Goal: Task Accomplishment & Management: Manage account settings

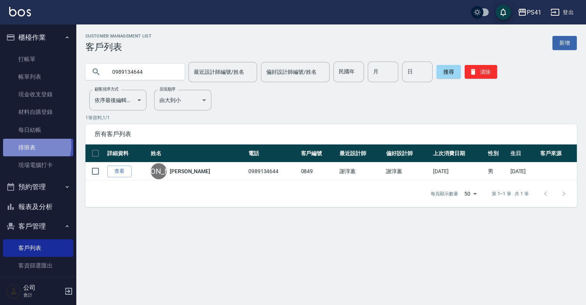
click at [27, 145] on link "排班表" at bounding box center [38, 148] width 70 height 18
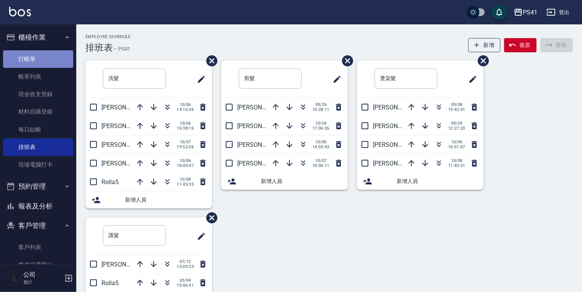
click at [52, 57] on link "打帳單" at bounding box center [38, 59] width 70 height 18
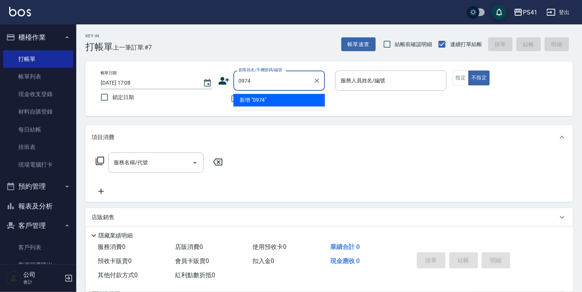
type input "0974"
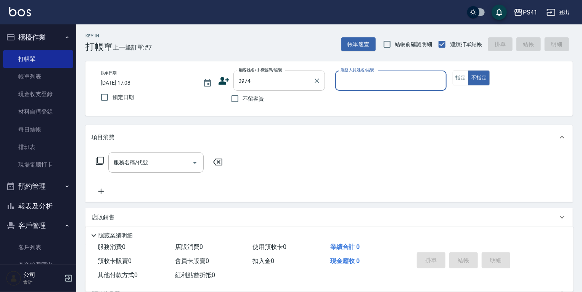
click at [469, 71] on button "不指定" at bounding box center [479, 78] width 21 height 15
type button "false"
type input "[PERSON_NAME]/0987126732/0974"
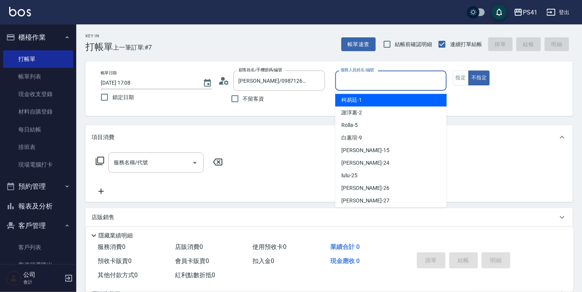
click at [405, 86] on input "服務人員姓名/編號" at bounding box center [391, 80] width 105 height 13
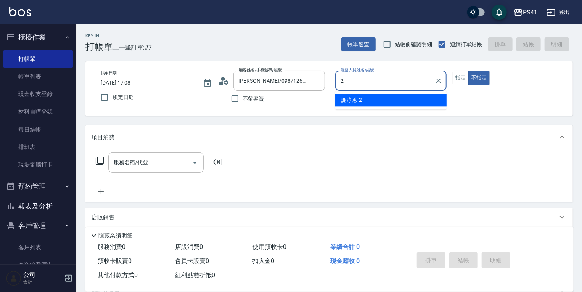
type input "謝淳蕙-2"
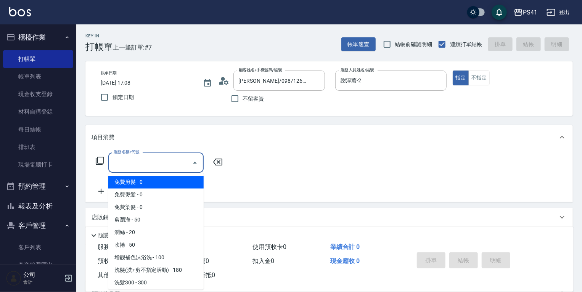
click at [171, 164] on input "服務名稱/代號" at bounding box center [150, 162] width 77 height 13
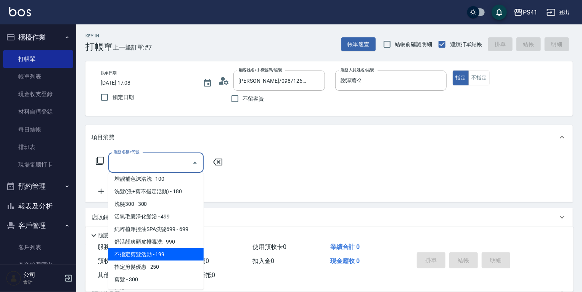
scroll to position [122, 0]
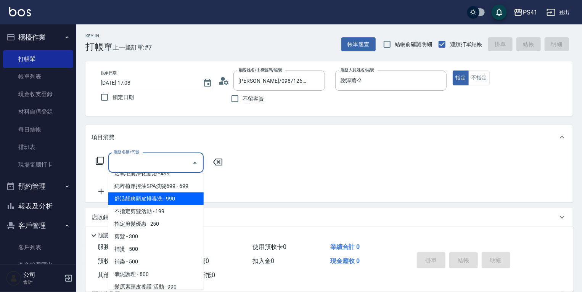
click at [167, 200] on span "舒活靓爽頭皮排毒洗 - 990" at bounding box center [155, 199] width 95 height 13
type input "舒活靓爽頭皮排毒洗(1990)"
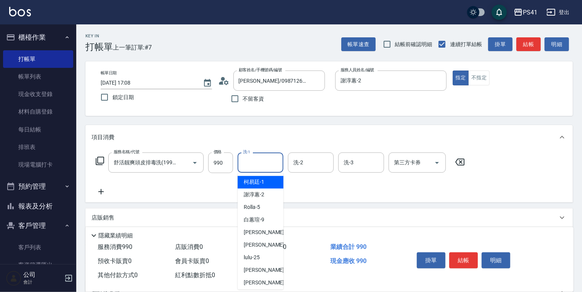
click at [247, 168] on input "洗-1" at bounding box center [260, 162] width 39 height 13
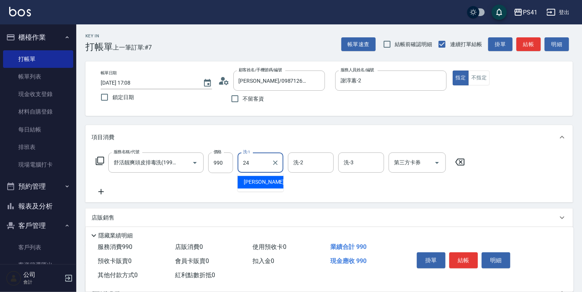
type input "[PERSON_NAME]-24"
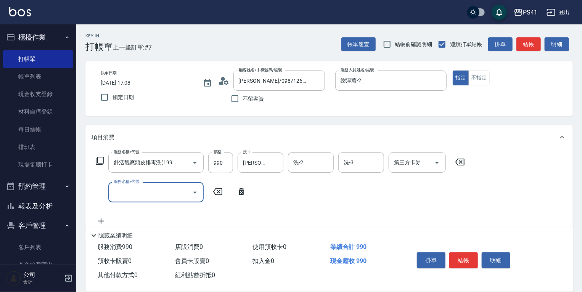
click at [161, 198] on input "服務名稱/代號" at bounding box center [150, 192] width 77 height 13
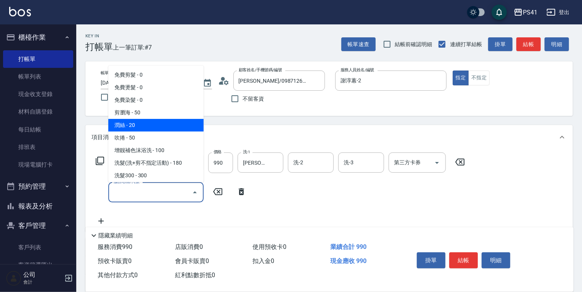
click at [152, 127] on span "潤絲 - 20" at bounding box center [155, 125] width 95 height 13
type input "潤絲(820)"
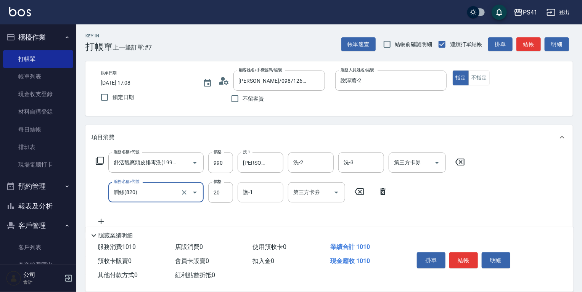
click at [249, 196] on div "護-1 護-1" at bounding box center [261, 192] width 46 height 20
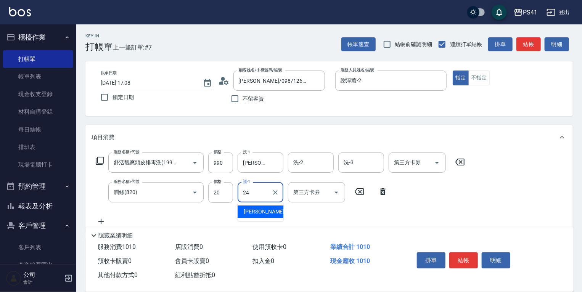
type input "[PERSON_NAME]-24"
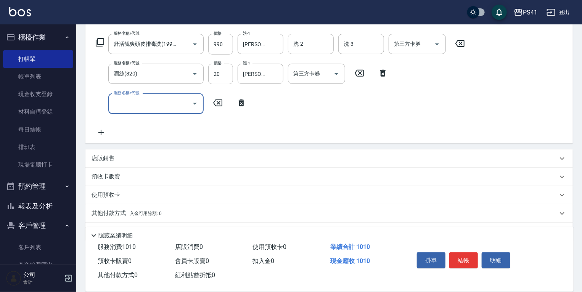
scroll to position [140, 0]
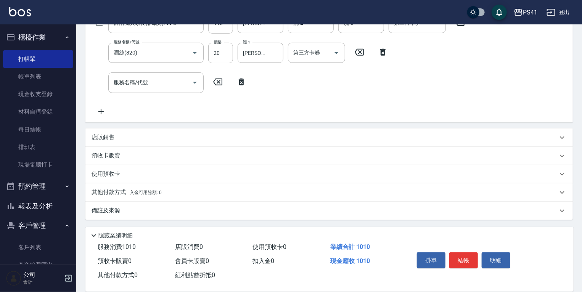
click at [114, 193] on p "其他付款方式 入金可用餘額: 0" at bounding box center [127, 193] width 70 height 8
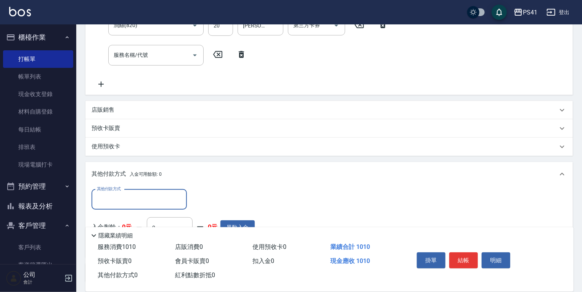
scroll to position [201, 0]
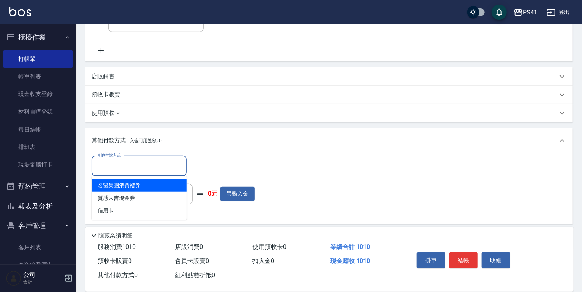
click at [126, 169] on input "其他付款方式" at bounding box center [139, 166] width 89 height 13
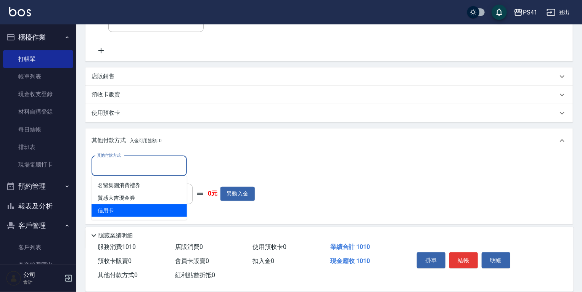
click at [121, 209] on span "信用卡" at bounding box center [139, 211] width 95 height 13
type input "信用卡"
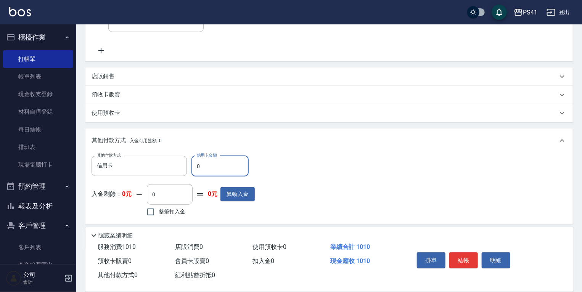
drag, startPoint x: 200, startPoint y: 165, endPoint x: 190, endPoint y: 167, distance: 10.5
click at [186, 168] on div "其他付款方式 信用卡 其他付款方式 信用卡金額 0 信用卡金額" at bounding box center [173, 166] width 163 height 21
type input "1010"
click at [458, 257] on button "結帳" at bounding box center [464, 261] width 29 height 16
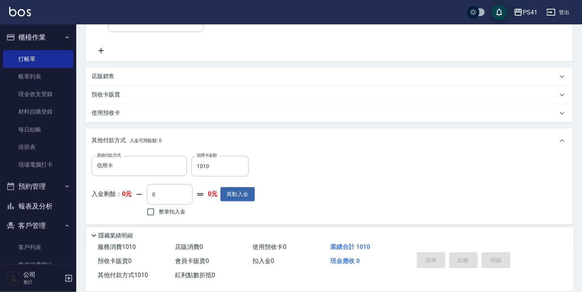
type input "[DATE] 17:09"
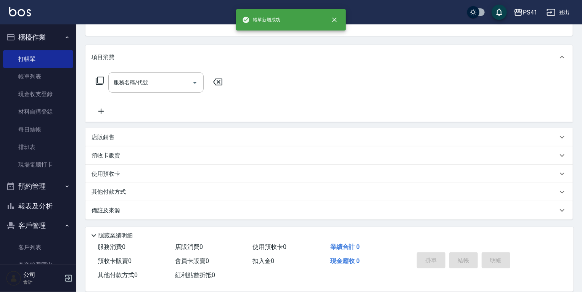
scroll to position [0, 0]
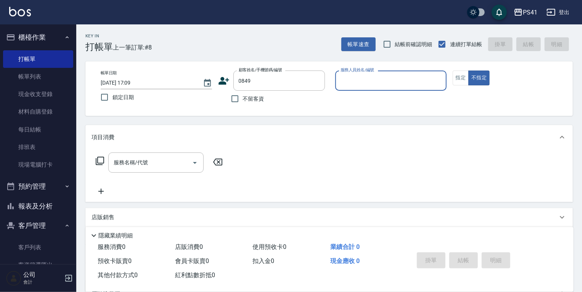
type input "[PERSON_NAME]/0989134644/0849"
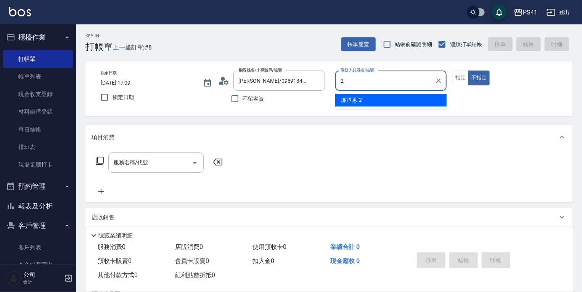
type input "謝淳蕙-2"
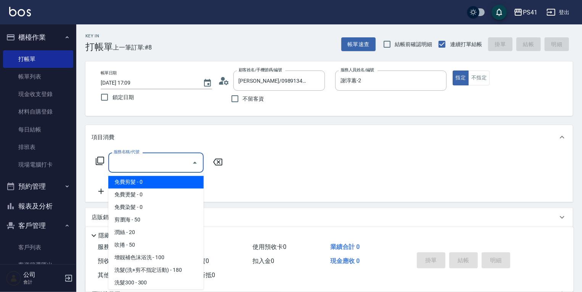
click at [139, 160] on input "服務名稱/代號" at bounding box center [150, 162] width 77 height 13
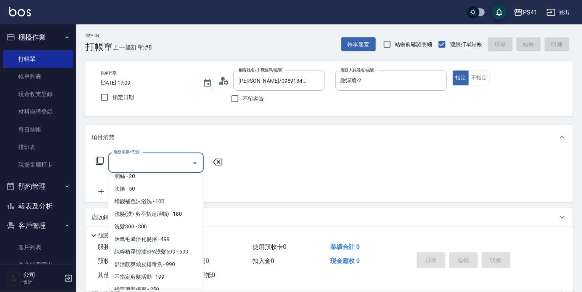
scroll to position [61, 0]
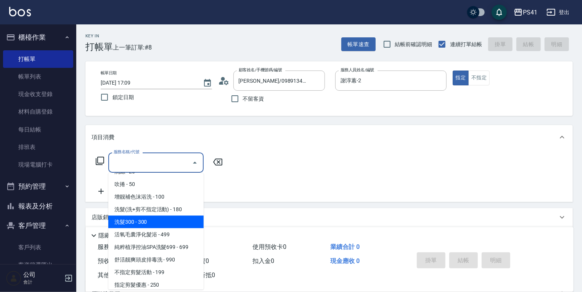
click at [153, 218] on span "洗髮300 - 300" at bounding box center [155, 222] width 95 height 13
type input "洗髮300(1300)"
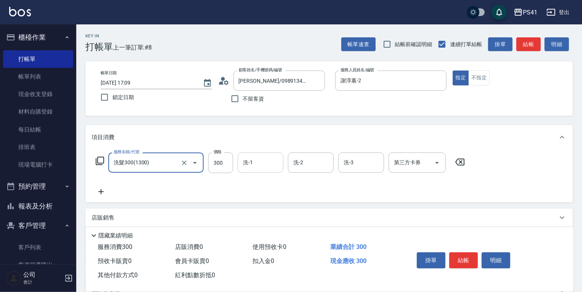
click at [250, 168] on input "洗-1" at bounding box center [260, 162] width 39 height 13
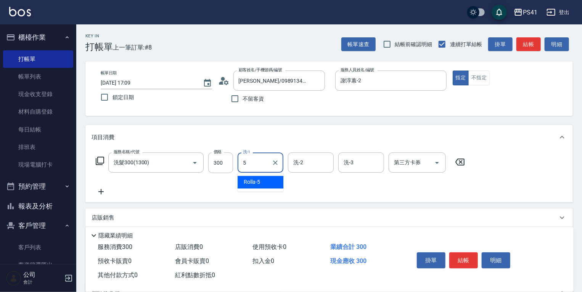
type input "Rolla-5"
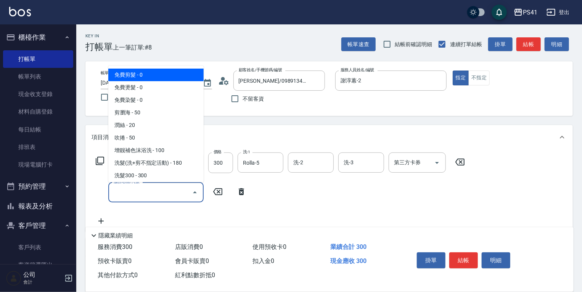
click at [173, 195] on input "服務名稱/代號" at bounding box center [150, 192] width 77 height 13
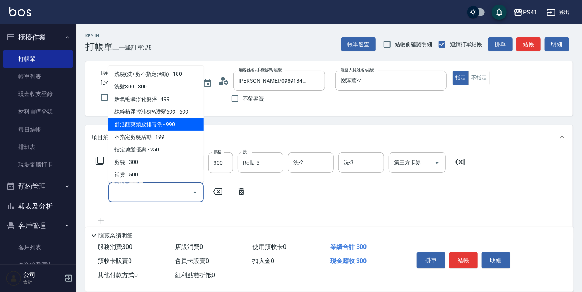
scroll to position [122, 0]
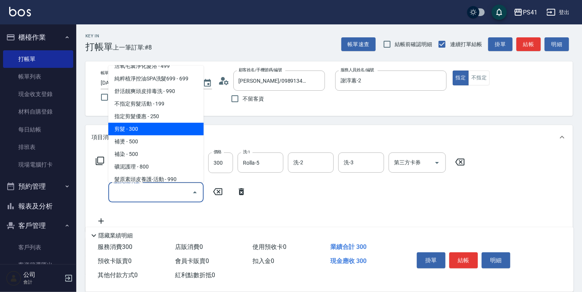
click at [156, 127] on span "剪髮 - 300" at bounding box center [155, 129] width 95 height 13
type input "剪髮(2300)"
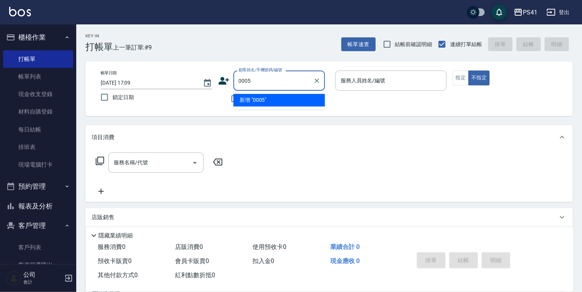
type input "0005"
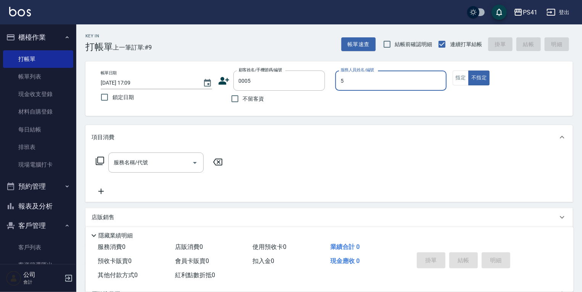
type input "5"
type input "[PERSON_NAME]/0908663331/0005"
type input "Rolla-5"
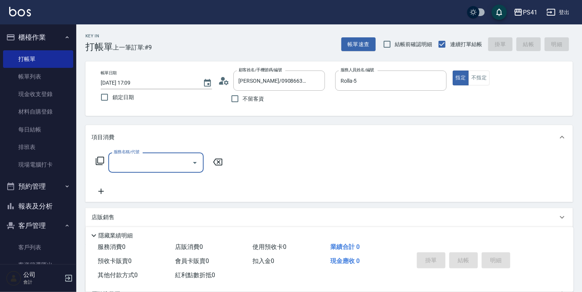
click at [163, 156] on input "服務名稱/代號" at bounding box center [150, 162] width 77 height 13
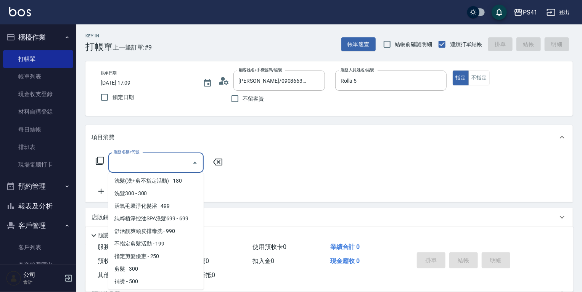
scroll to position [92, 0]
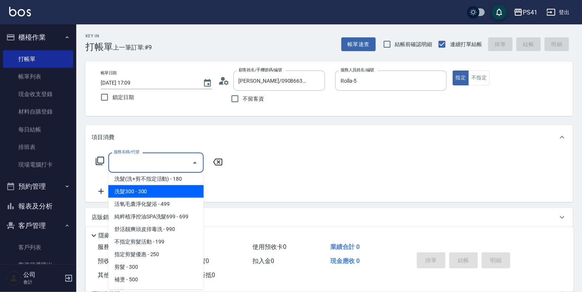
click at [168, 192] on span "洗髮300 - 300" at bounding box center [155, 192] width 95 height 13
type input "洗髮300(1300)"
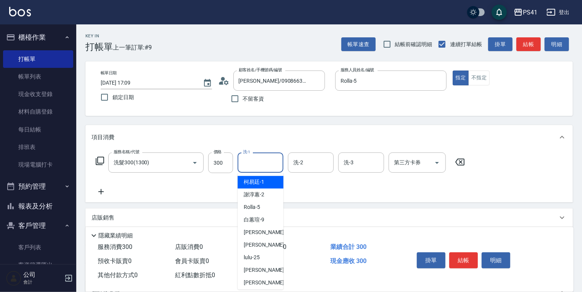
click at [252, 163] on input "洗-1" at bounding box center [260, 162] width 39 height 13
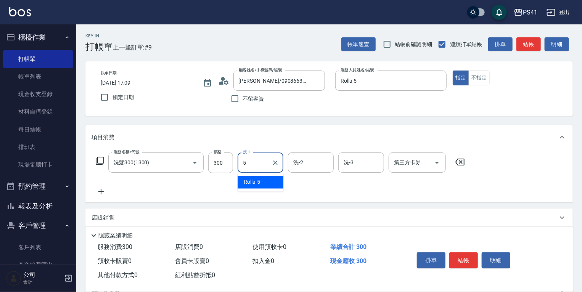
type input "Rolla-5"
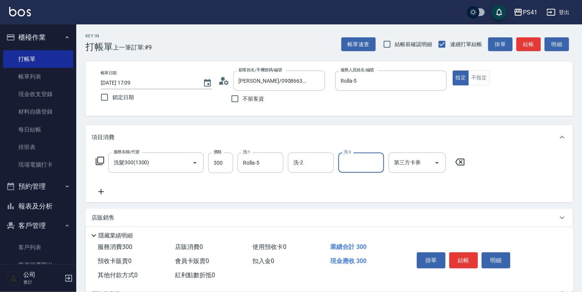
type input "[DATE] 17:10"
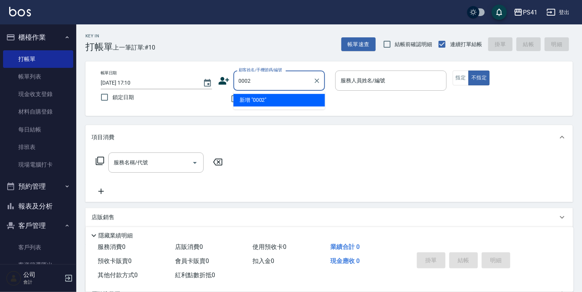
type input "0002"
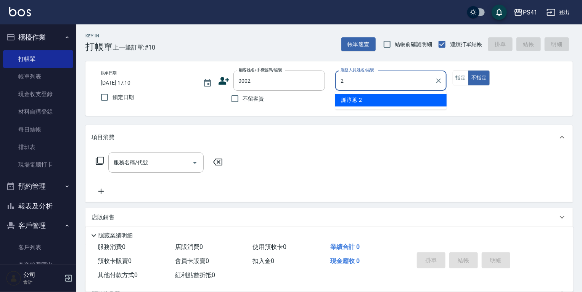
type input "謝淳蕙-2"
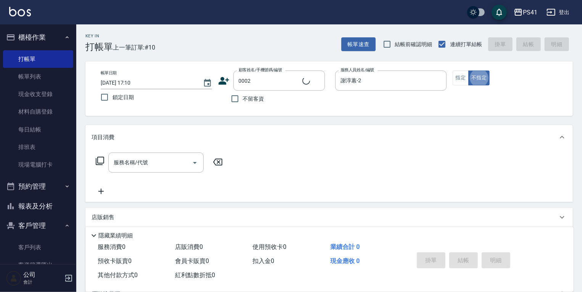
type input "[PERSON_NAME]/[PERSON_NAME]/0002"
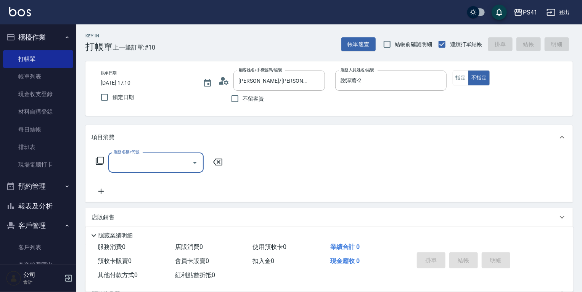
click at [134, 165] on input "服務名稱/代號" at bounding box center [150, 162] width 77 height 13
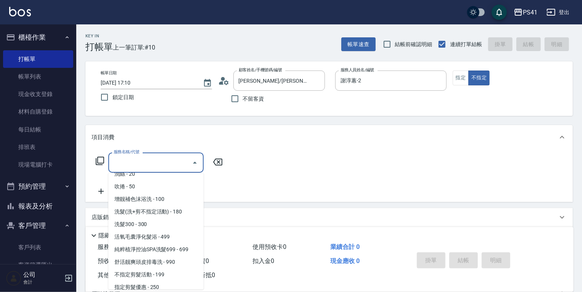
scroll to position [61, 0]
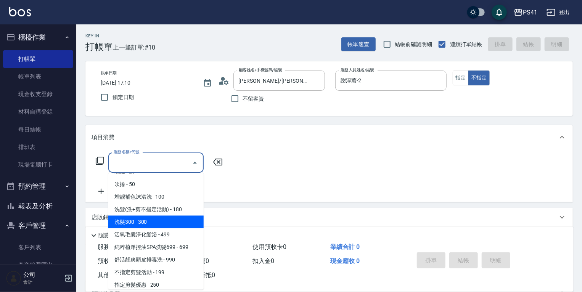
drag, startPoint x: 168, startPoint y: 224, endPoint x: 168, endPoint y: 216, distance: 8.0
click at [168, 223] on span "洗髮300 - 300" at bounding box center [155, 222] width 95 height 13
type input "洗髮300(1300)"
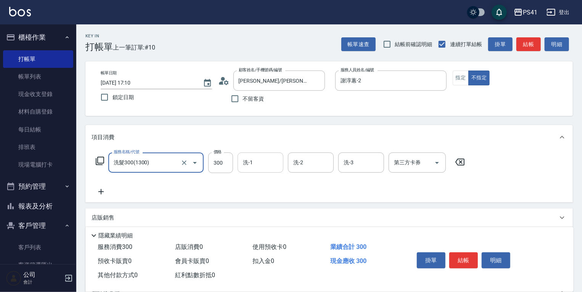
click at [261, 168] on input "洗-1" at bounding box center [260, 162] width 39 height 13
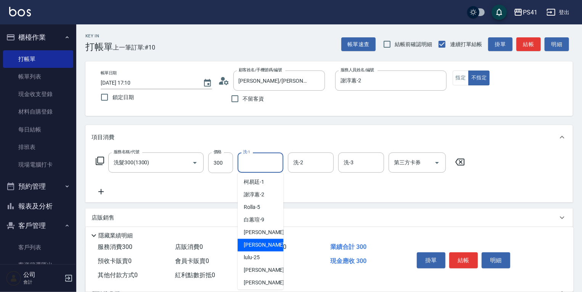
click at [258, 248] on span "[PERSON_NAME] -24" at bounding box center [268, 246] width 48 height 8
type input "[PERSON_NAME]-24"
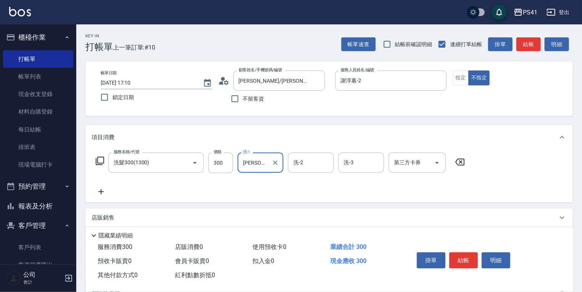
click at [103, 192] on icon at bounding box center [100, 191] width 5 height 5
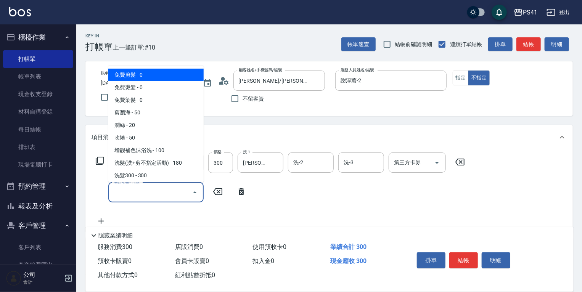
click at [131, 191] on input "服務名稱/代號" at bounding box center [150, 192] width 77 height 13
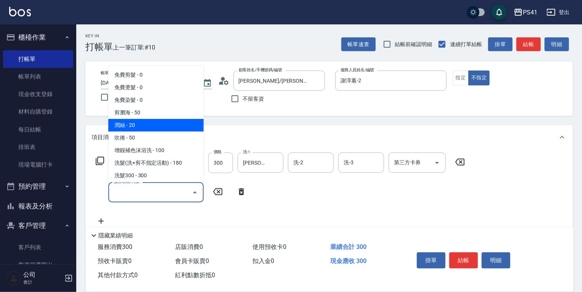
click at [148, 121] on span "潤絲 - 20" at bounding box center [155, 125] width 95 height 13
type input "潤絲(820)"
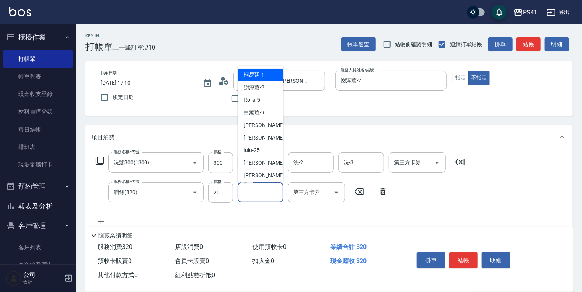
click at [278, 194] on input "護-1" at bounding box center [260, 192] width 39 height 13
click at [265, 139] on div "[PERSON_NAME] -24" at bounding box center [261, 138] width 46 height 13
type input "[PERSON_NAME]-24"
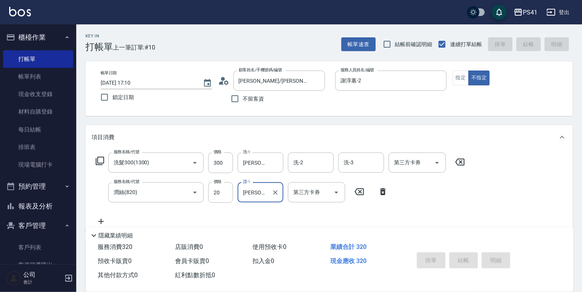
type input "[DATE] 17:38"
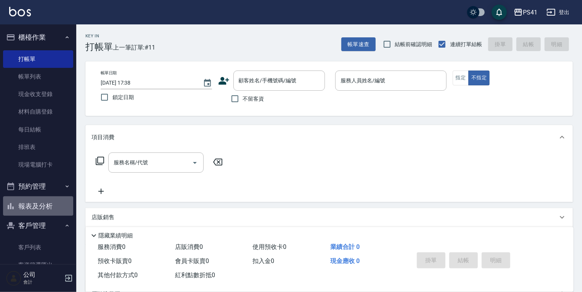
click at [46, 209] on button "報表及分析" at bounding box center [38, 207] width 70 height 20
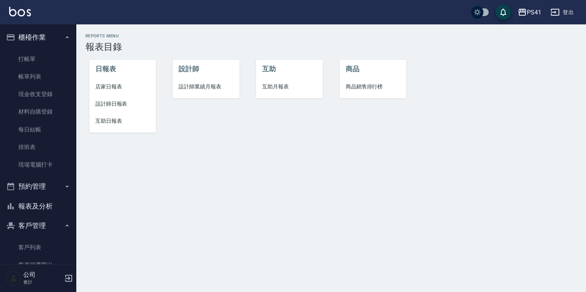
click at [268, 84] on span "互助月報表" at bounding box center [289, 87] width 55 height 8
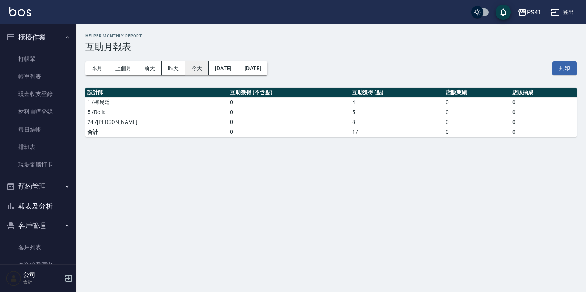
click at [204, 74] on button "今天" at bounding box center [198, 68] width 24 height 14
click at [105, 69] on button "本月" at bounding box center [98, 68] width 24 height 14
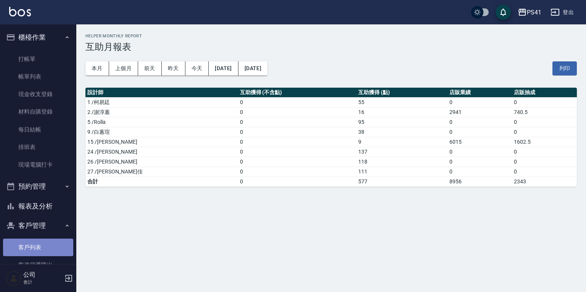
click at [51, 249] on link "客戶列表" at bounding box center [38, 248] width 70 height 18
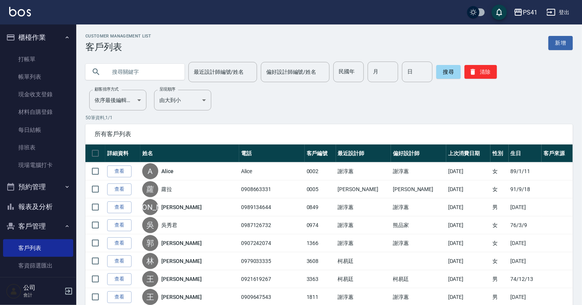
click at [141, 73] on input "text" at bounding box center [143, 71] width 72 height 21
type input "容"
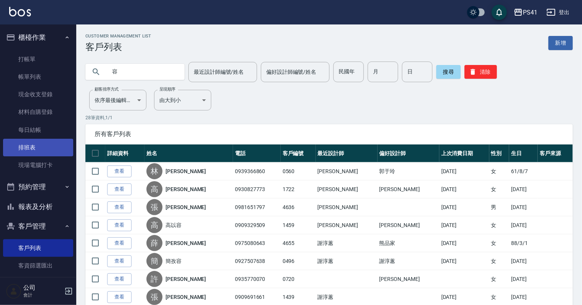
drag, startPoint x: 44, startPoint y: 150, endPoint x: 44, endPoint y: 142, distance: 8.4
click at [44, 150] on link "排班表" at bounding box center [38, 148] width 70 height 18
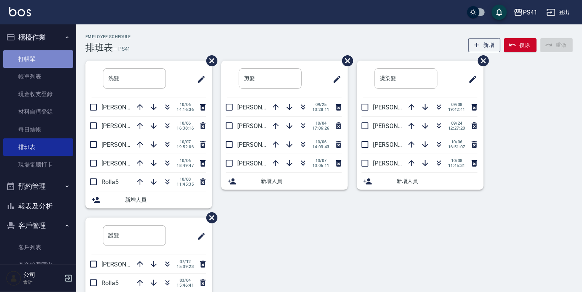
click at [38, 61] on link "打帳單" at bounding box center [38, 59] width 70 height 18
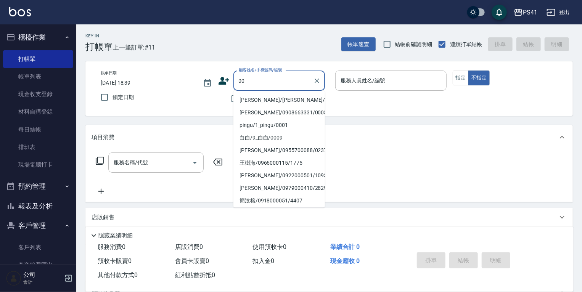
type input "0"
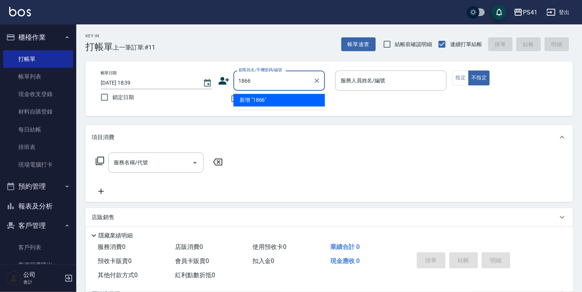
type input "[PERSON_NAME]/0988968362/1866"
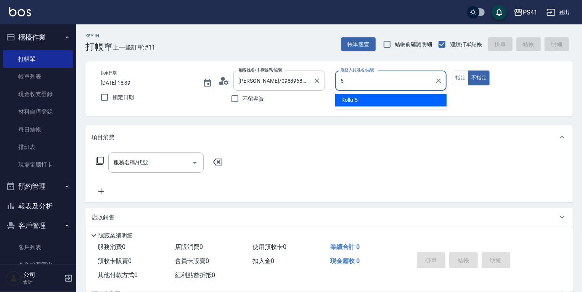
type input "Rolla-5"
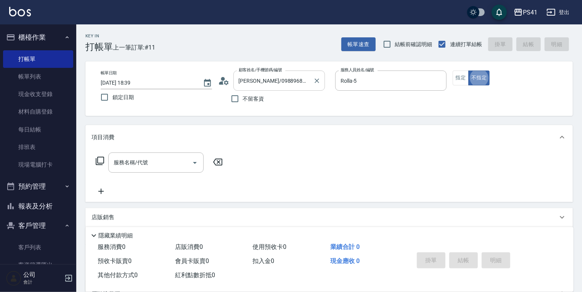
type button "false"
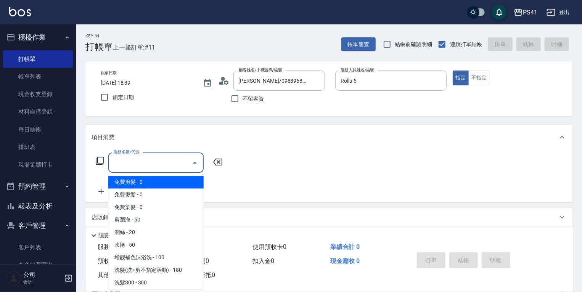
click at [128, 162] on input "服務名稱/代號" at bounding box center [150, 162] width 77 height 13
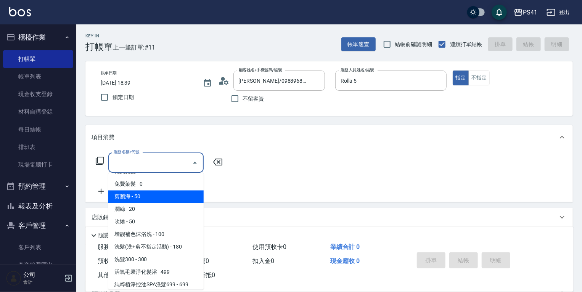
scroll to position [31, 0]
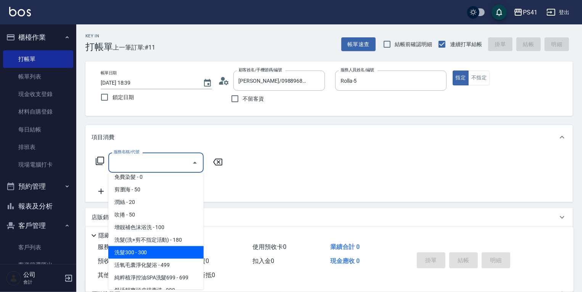
click at [150, 253] on span "洗髮300 - 300" at bounding box center [155, 253] width 95 height 13
type input "洗髮300(1300)"
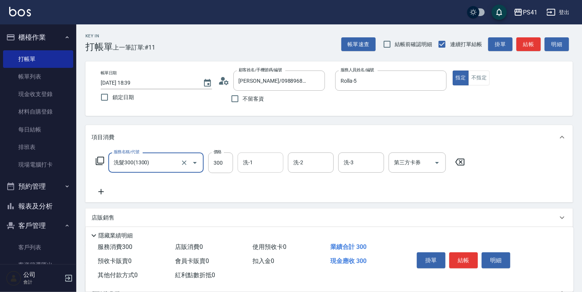
click at [243, 166] on input "洗-1" at bounding box center [260, 162] width 39 height 13
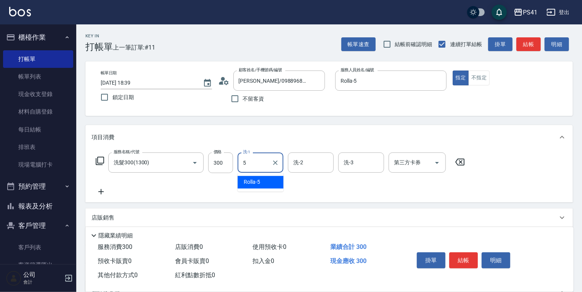
type input "Rolla-5"
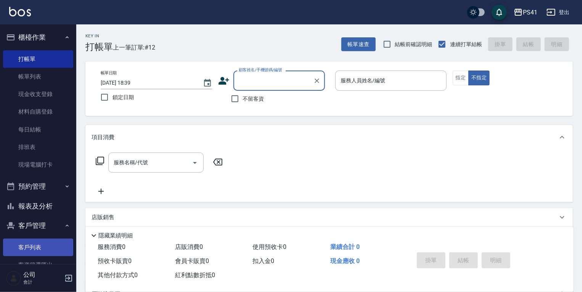
click at [21, 249] on link "客戶列表" at bounding box center [38, 248] width 70 height 18
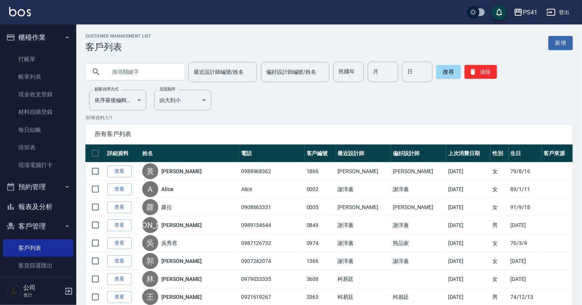
click at [125, 66] on input "text" at bounding box center [143, 71] width 72 height 21
click at [37, 204] on button "報表及分析" at bounding box center [38, 207] width 70 height 20
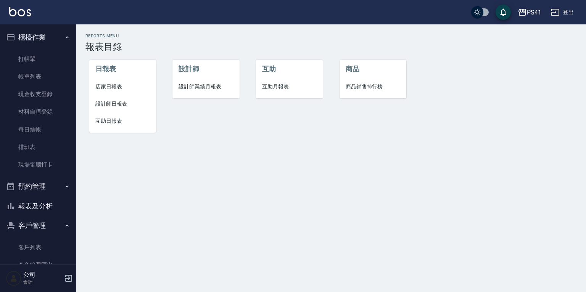
click at [113, 102] on span "設計師日報表" at bounding box center [122, 104] width 55 height 8
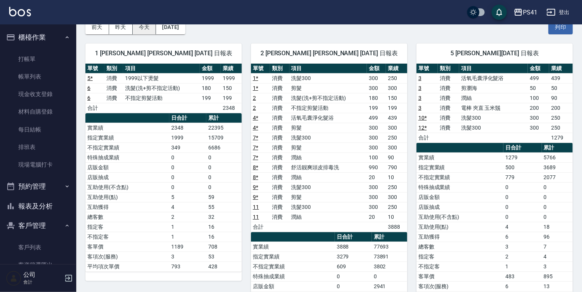
scroll to position [31, 0]
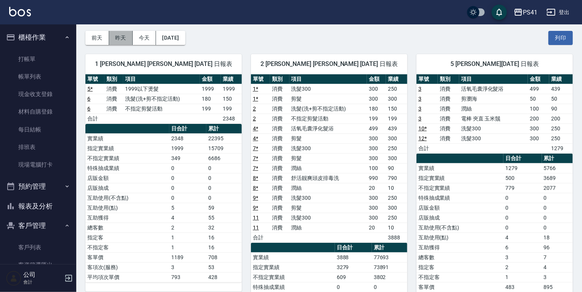
click at [121, 36] on button "昨天" at bounding box center [121, 38] width 24 height 14
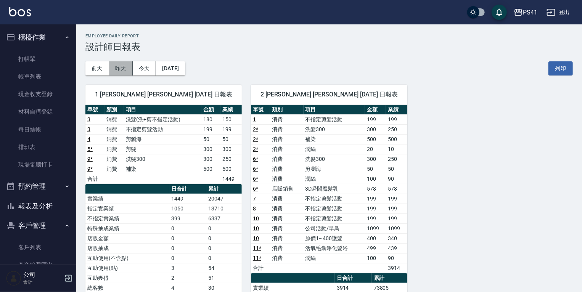
click at [123, 71] on button "昨天" at bounding box center [121, 68] width 24 height 14
click at [144, 71] on button "今天" at bounding box center [145, 68] width 24 height 14
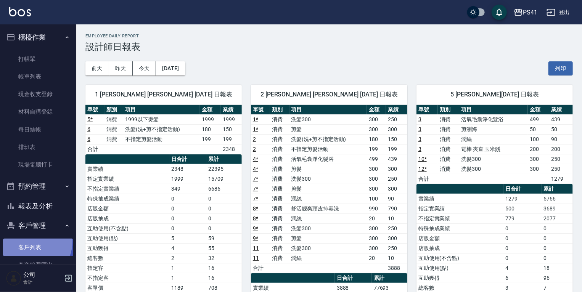
click at [29, 242] on link "客戶列表" at bounding box center [38, 248] width 70 height 18
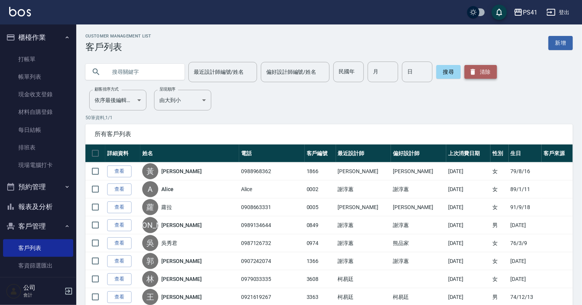
click at [484, 73] on button "清除" at bounding box center [481, 72] width 32 height 14
click at [125, 77] on input "text" at bounding box center [143, 71] width 72 height 21
type input "0953850808"
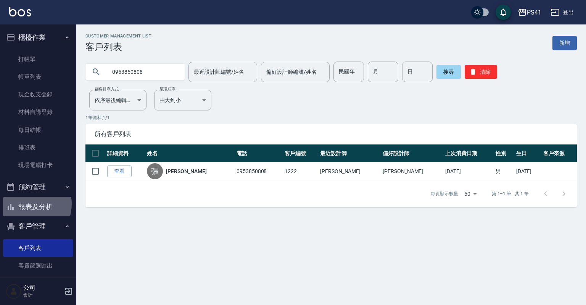
click at [24, 203] on button "報表及分析" at bounding box center [38, 207] width 70 height 20
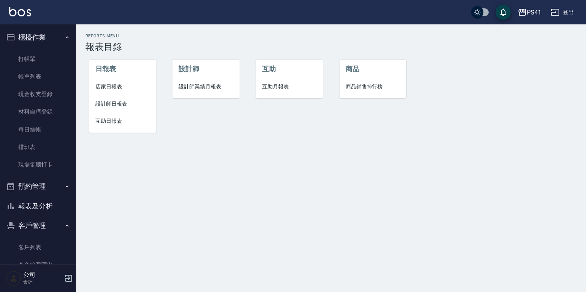
click at [114, 104] on span "設計師日報表" at bounding box center [122, 104] width 55 height 8
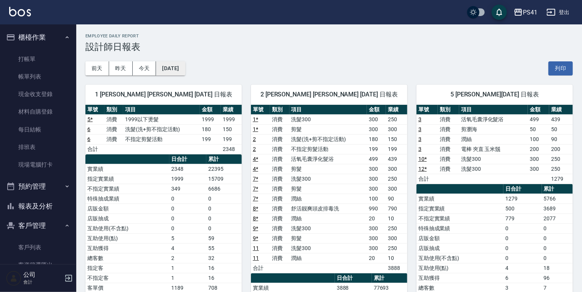
click at [185, 66] on button "[DATE]" at bounding box center [170, 68] width 29 height 14
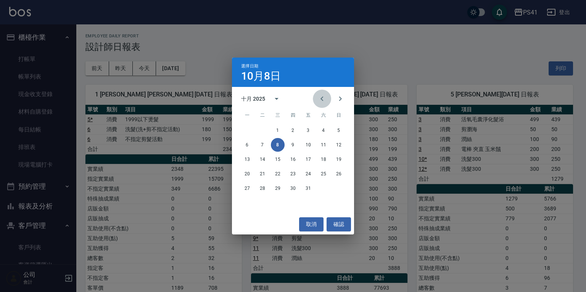
click at [321, 101] on icon "Previous month" at bounding box center [322, 98] width 9 height 9
click at [260, 190] on button "30" at bounding box center [263, 189] width 14 height 14
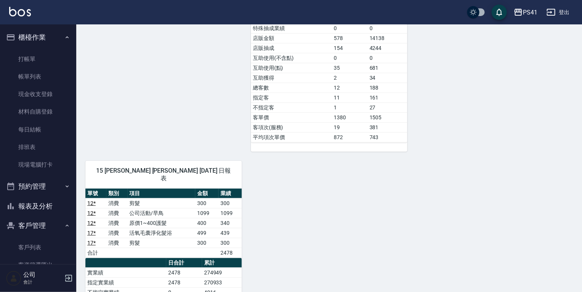
scroll to position [317, 0]
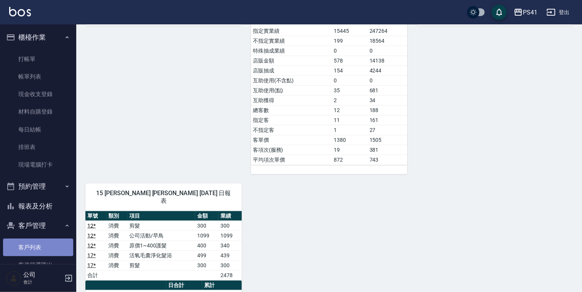
click at [44, 249] on link "客戶列表" at bounding box center [38, 248] width 70 height 18
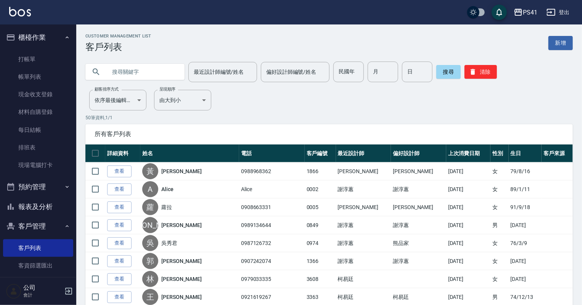
click at [148, 72] on input "text" at bounding box center [143, 71] width 72 height 21
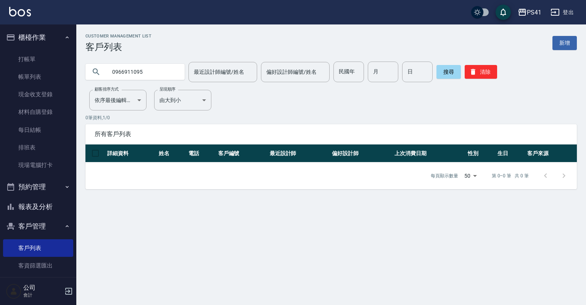
drag, startPoint x: 148, startPoint y: 76, endPoint x: 86, endPoint y: 76, distance: 63.0
click at [86, 76] on div "0966911095" at bounding box center [135, 72] width 99 height 16
click at [444, 73] on button "搜尋" at bounding box center [449, 72] width 24 height 14
drag, startPoint x: 149, startPoint y: 70, endPoint x: 95, endPoint y: 80, distance: 55.1
click at [95, 80] on div "0966911095" at bounding box center [135, 71] width 99 height 21
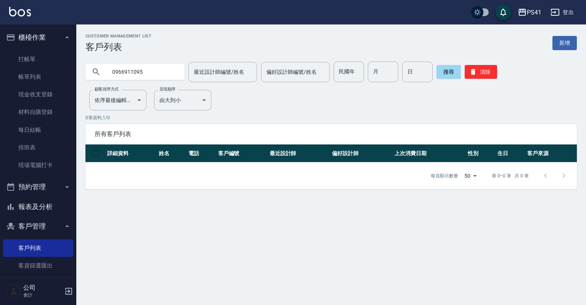
click at [156, 73] on input "0966911095" at bounding box center [143, 71] width 72 height 21
drag, startPoint x: 145, startPoint y: 75, endPoint x: 102, endPoint y: 76, distance: 43.2
click at [102, 76] on div "0966911095" at bounding box center [135, 72] width 99 height 16
type input "0966911095"
click at [435, 73] on div "0966911095 最近設計師編號/姓名 最近設計師編號/姓名 偏好設計師編號/姓名 偏好設計師編號/姓名 民國年 民國年 月 月 日 日 搜尋 清除" at bounding box center [332, 71] width 492 height 21
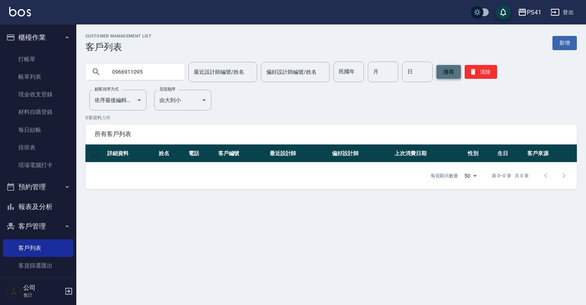
click at [440, 76] on button "搜尋" at bounding box center [449, 72] width 24 height 14
drag, startPoint x: 164, startPoint y: 74, endPoint x: 84, endPoint y: 88, distance: 80.6
click at [84, 88] on div "Customer Management List 客戶列表 新增 0966911095 最近設計師編號/姓名 最近設計師編號/姓名 偏好設計師編號/姓名 偏好…" at bounding box center [331, 111] width 510 height 155
click at [497, 73] on div "0966911095 最近設計師編號/姓名 最近設計師編號/姓名 偏好設計師編號/姓名 偏好設計師編號/姓名 民國年 民國年 月 月 日 日 搜尋 清除" at bounding box center [332, 71] width 492 height 21
click at [482, 69] on button "清除" at bounding box center [481, 72] width 32 height 14
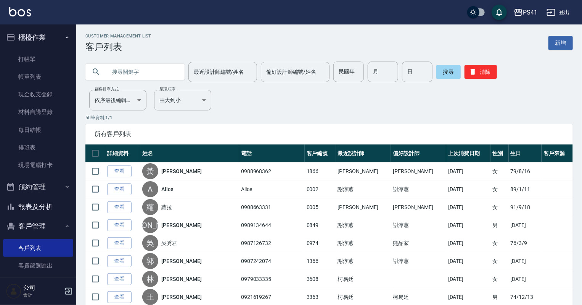
drag, startPoint x: 156, startPoint y: 71, endPoint x: 177, endPoint y: 62, distance: 23.1
click at [158, 71] on input "text" at bounding box center [143, 71] width 72 height 21
type input "曾文"
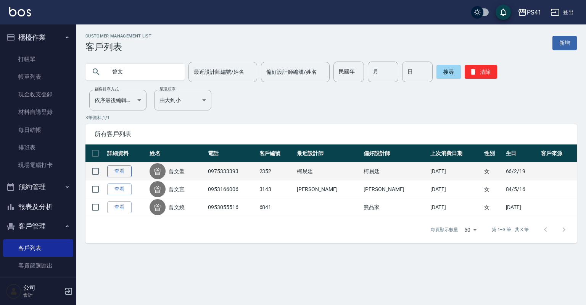
click at [119, 171] on link "查看" at bounding box center [119, 171] width 24 height 12
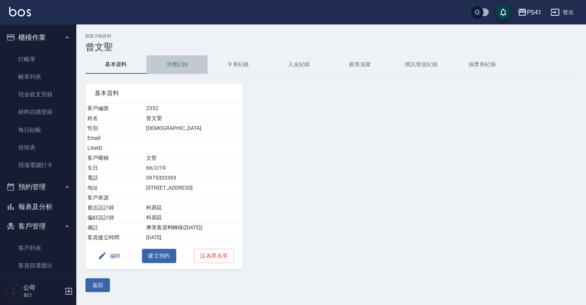
click at [173, 65] on button "消費記錄" at bounding box center [177, 64] width 61 height 18
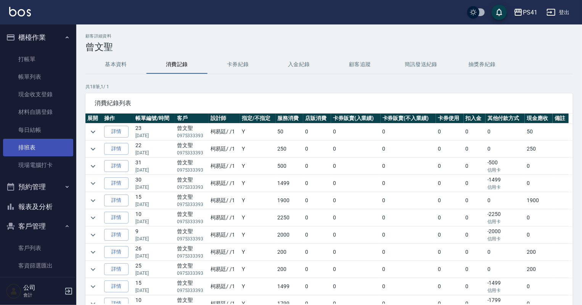
drag, startPoint x: 49, startPoint y: 160, endPoint x: 49, endPoint y: 154, distance: 5.7
click at [49, 160] on link "現場電腦打卡" at bounding box center [38, 165] width 70 height 18
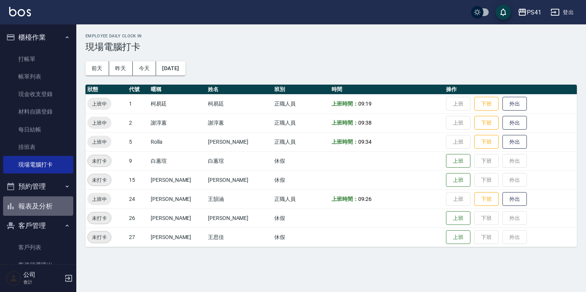
click at [37, 201] on button "報表及分析" at bounding box center [38, 207] width 70 height 20
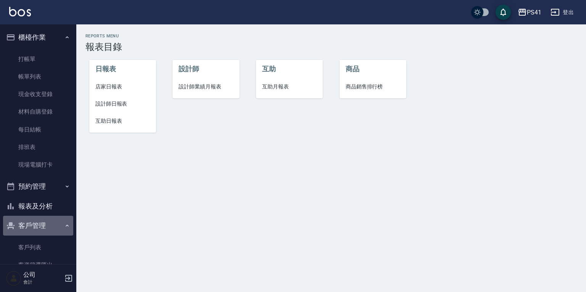
click at [49, 231] on button "客戶管理" at bounding box center [38, 226] width 70 height 20
click at [50, 224] on button "客戶管理" at bounding box center [38, 226] width 70 height 20
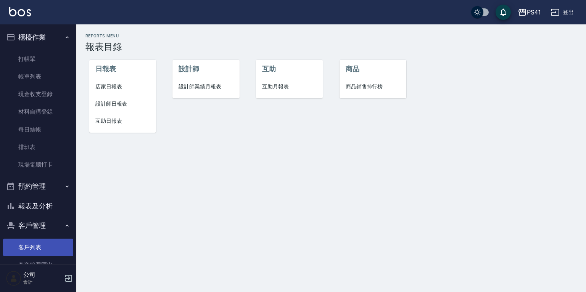
click at [47, 241] on link "客戶列表" at bounding box center [38, 248] width 70 height 18
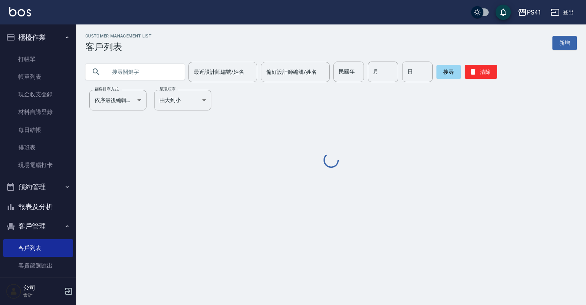
click at [139, 70] on input "text" at bounding box center [143, 71] width 72 height 21
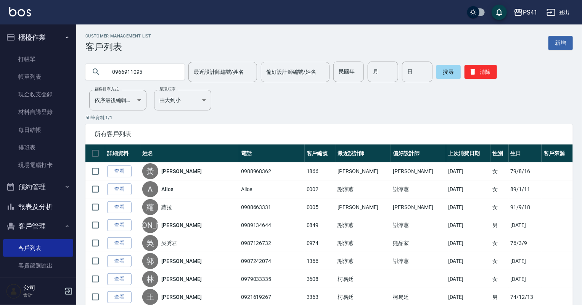
type input "0966911095"
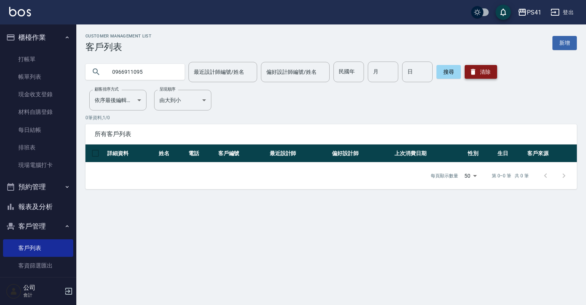
click at [476, 72] on button "清除" at bounding box center [481, 72] width 32 height 14
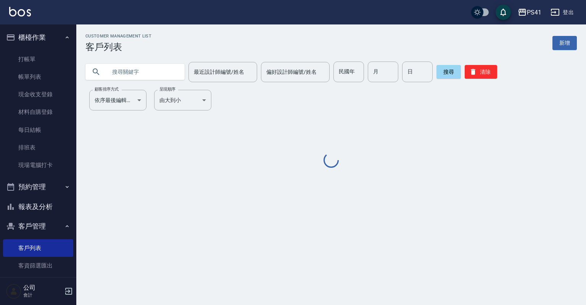
click at [125, 69] on input "text" at bounding box center [143, 71] width 72 height 21
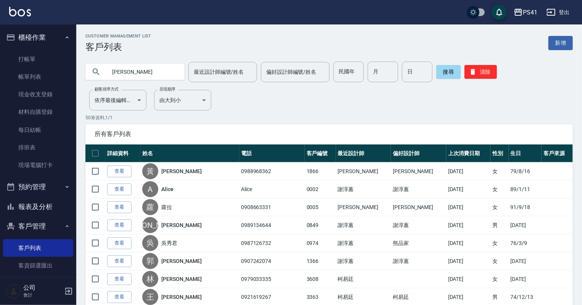
type input "[PERSON_NAME]"
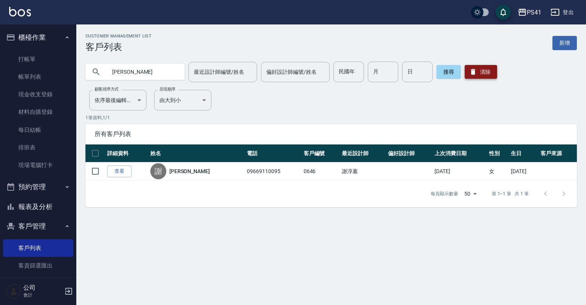
click at [491, 70] on button "清除" at bounding box center [481, 72] width 32 height 14
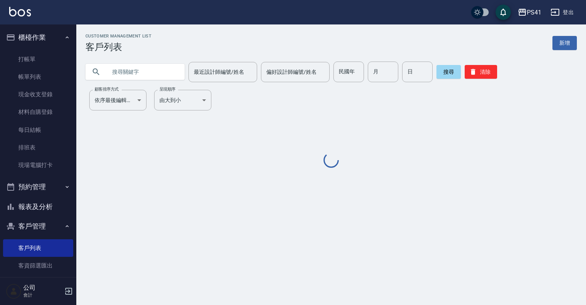
click at [144, 70] on input "text" at bounding box center [143, 71] width 72 height 21
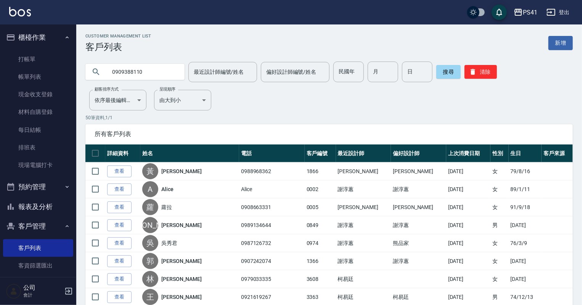
type input "0909388110"
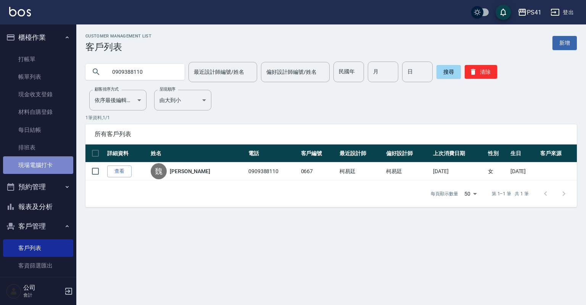
click at [39, 163] on link "現場電腦打卡" at bounding box center [38, 165] width 70 height 18
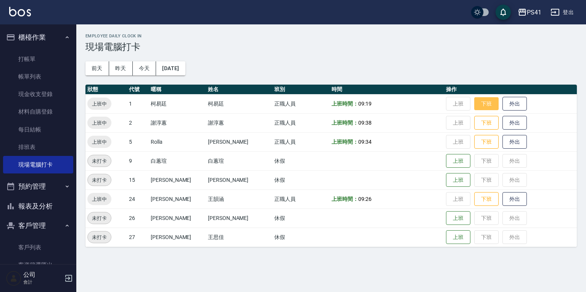
click at [474, 101] on button "下班" at bounding box center [486, 103] width 24 height 13
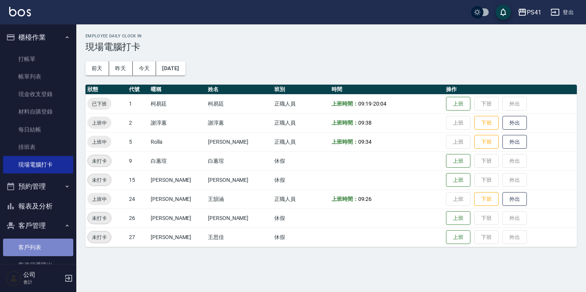
click at [45, 246] on link "客戶列表" at bounding box center [38, 248] width 70 height 18
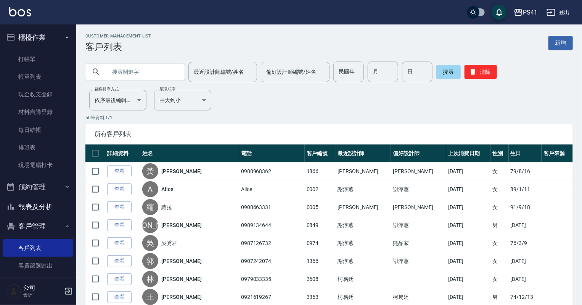
click at [160, 76] on input "text" at bounding box center [143, 71] width 72 height 21
type input "0972967607"
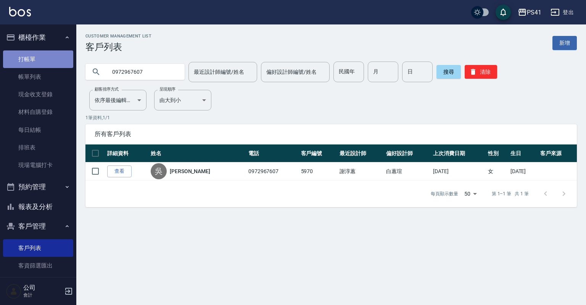
click at [47, 53] on link "打帳單" at bounding box center [38, 59] width 70 height 18
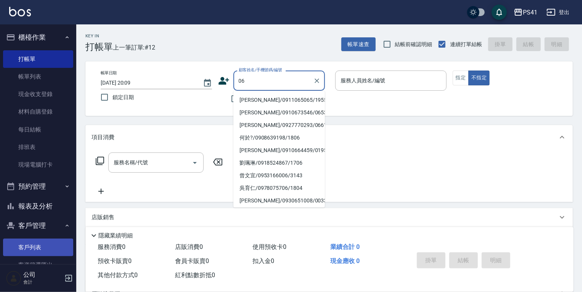
type input "06"
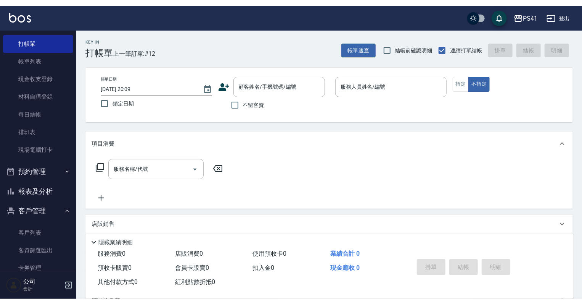
scroll to position [31, 0]
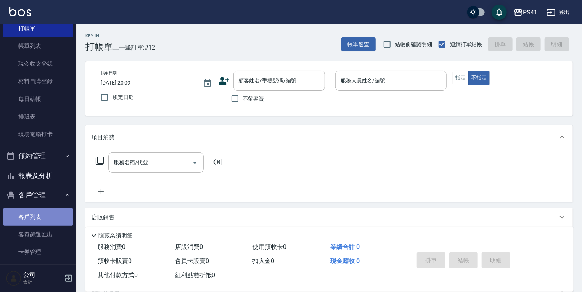
click at [43, 219] on link "客戶列表" at bounding box center [38, 217] width 70 height 18
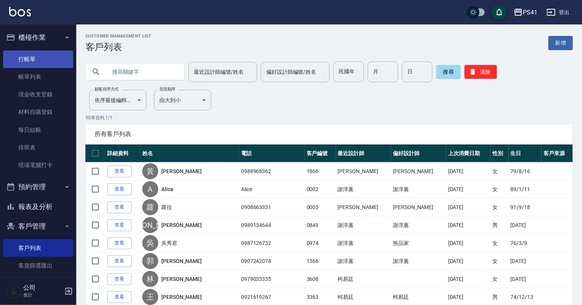
click at [34, 58] on link "打帳單" at bounding box center [38, 59] width 70 height 18
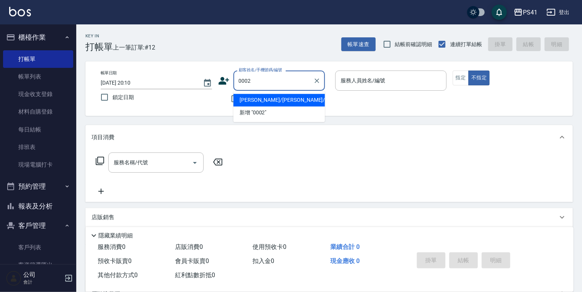
type input "[PERSON_NAME]/[PERSON_NAME]/0002"
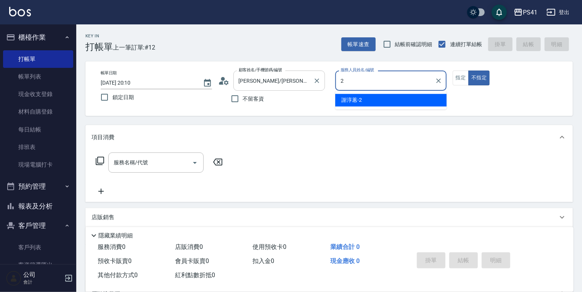
type input "謝淳蕙-2"
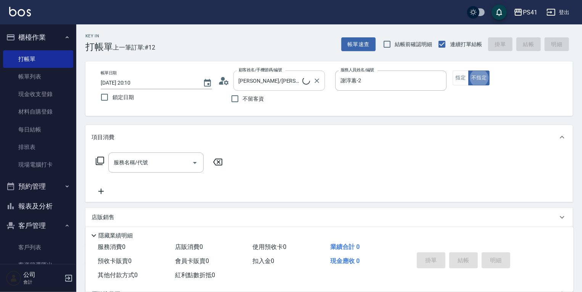
type button "false"
click at [147, 161] on input "服務名稱/代號" at bounding box center [150, 162] width 77 height 13
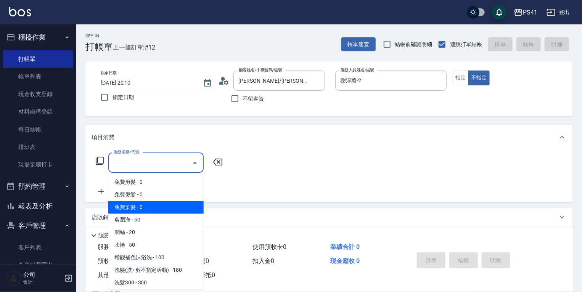
scroll to position [92, 0]
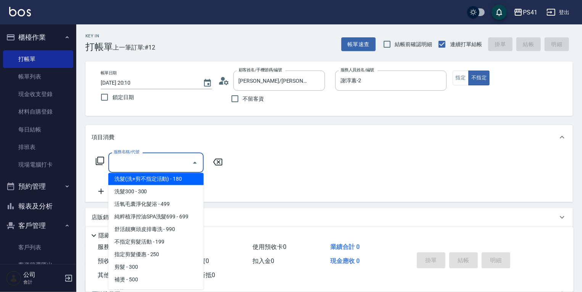
click at [170, 174] on span "洗髮(洗+剪不指定活動) - 180" at bounding box center [155, 179] width 95 height 13
type input "洗髮(洗+剪不指定活動)(1180)"
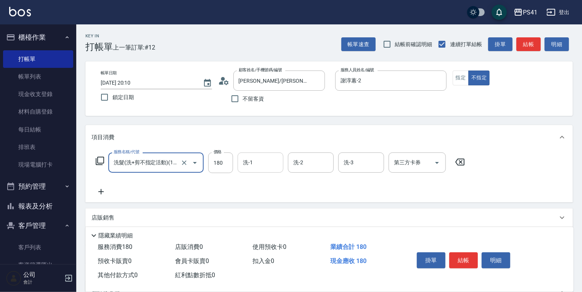
click at [254, 162] on input "洗-1" at bounding box center [260, 162] width 39 height 13
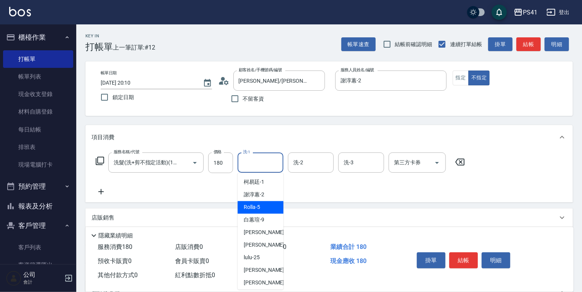
click at [263, 203] on div "Rolla -5" at bounding box center [261, 208] width 46 height 13
type input "Rolla-5"
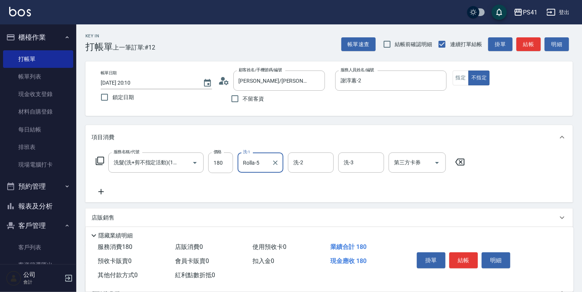
click at [111, 196] on div "服務名稱/代號 洗髮(洗+剪不指定活動)(1180) 服務名稱/代號 價格 180 價格 洗-1 Rolla-5 洗-1 洗-2 洗-2 洗-3 洗-3 第三…" at bounding box center [281, 175] width 378 height 44
click at [106, 195] on icon at bounding box center [101, 191] width 19 height 9
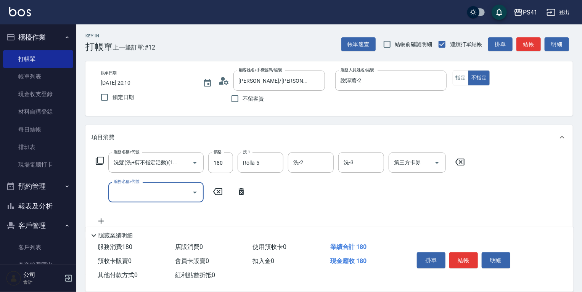
click at [136, 195] on input "服務名稱/代號" at bounding box center [150, 192] width 77 height 13
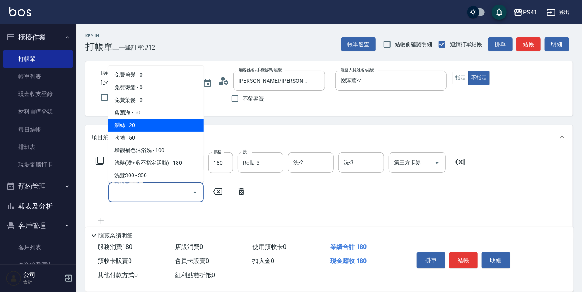
click at [159, 123] on span "潤絲 - 20" at bounding box center [155, 125] width 95 height 13
type input "潤絲(820)"
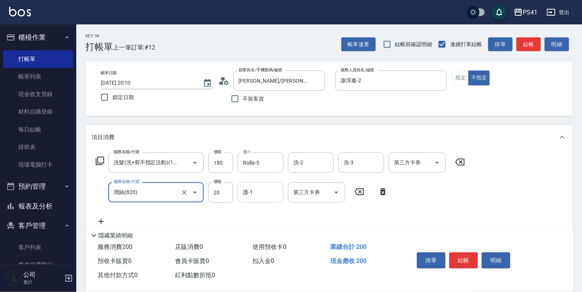
click at [244, 195] on input "護-1" at bounding box center [260, 192] width 39 height 13
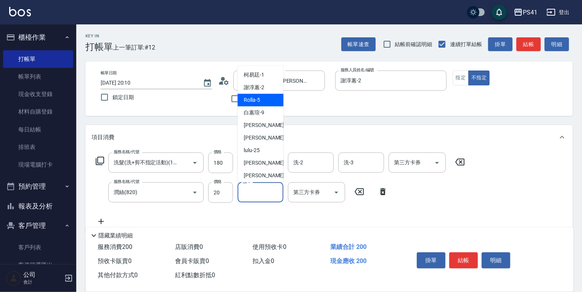
click at [264, 103] on div "Rolla -5" at bounding box center [261, 100] width 46 height 13
type input "Rolla-5"
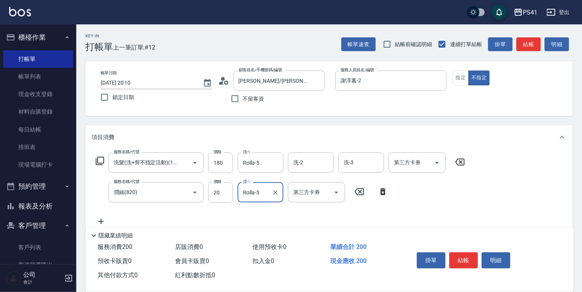
click at [103, 216] on div "服務名稱/代號 洗髮(洗+剪不指定活動)(1180) 服務名稱/代號 價格 180 價格 洗-1 Rolla-5 洗-1 洗-2 洗-2 洗-3 洗-3 第三…" at bounding box center [281, 190] width 378 height 74
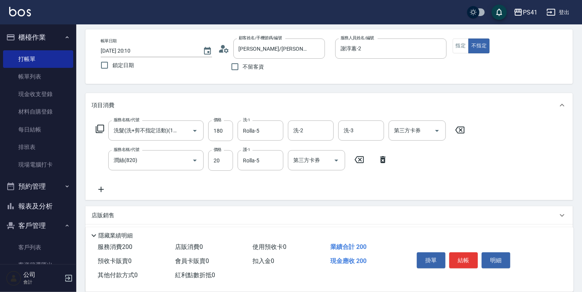
scroll to position [92, 0]
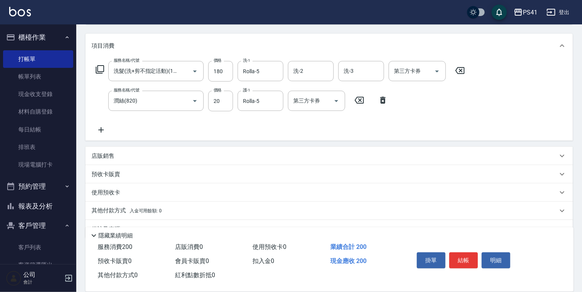
click at [98, 130] on icon at bounding box center [101, 130] width 19 height 9
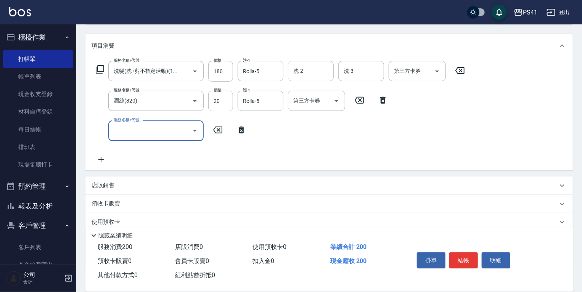
click at [132, 133] on input "服務名稱/代號" at bounding box center [150, 130] width 77 height 13
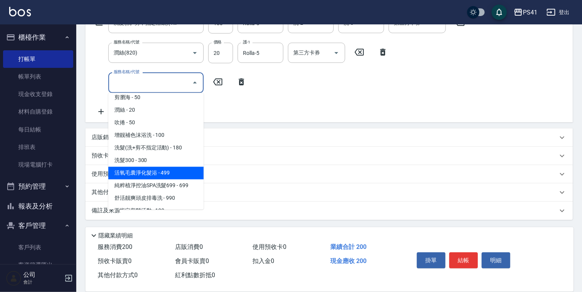
scroll to position [122, 0]
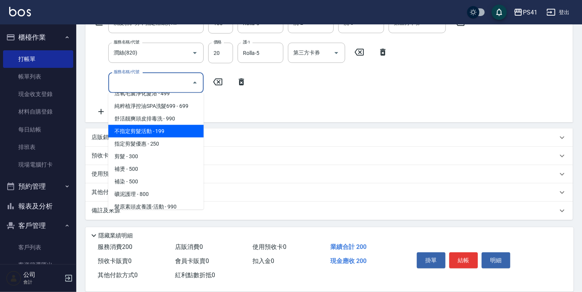
click at [176, 134] on span "不指定剪髮活動 - 199" at bounding box center [155, 131] width 95 height 13
type input "不指定剪髮活動(2199)"
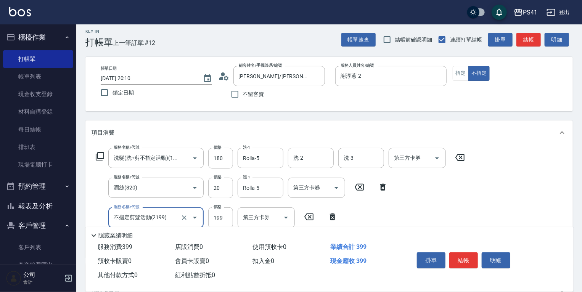
scroll to position [0, 0]
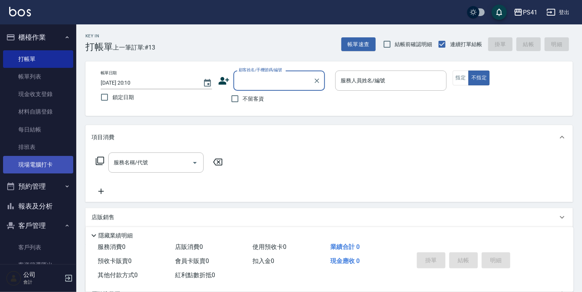
click at [40, 166] on link "現場電腦打卡" at bounding box center [38, 165] width 70 height 18
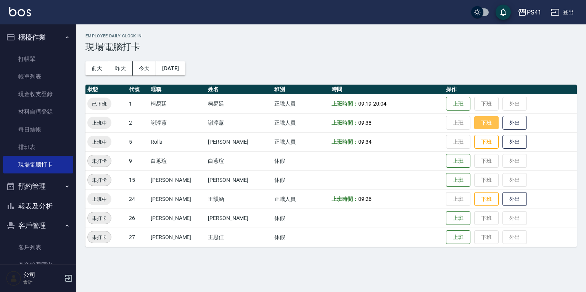
click at [474, 122] on button "下班" at bounding box center [486, 122] width 24 height 13
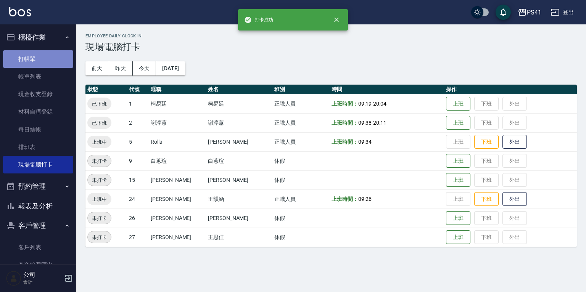
click at [47, 63] on link "打帳單" at bounding box center [38, 59] width 70 height 18
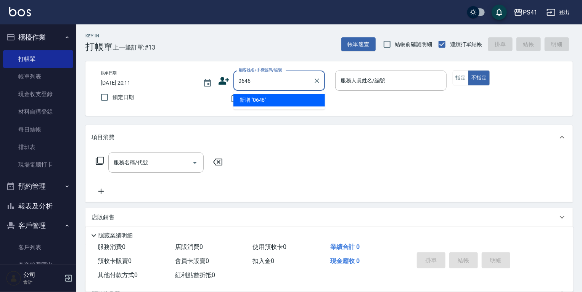
type input "0646"
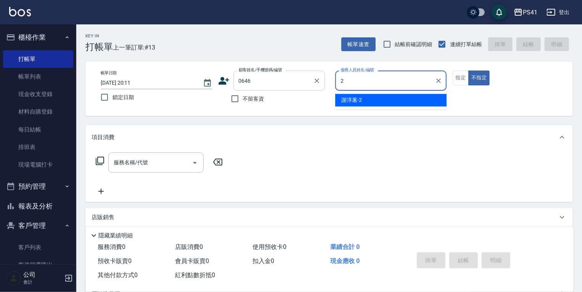
type input "謝淳蕙-2"
type button "false"
type input "[PERSON_NAME]/09669110095/0646"
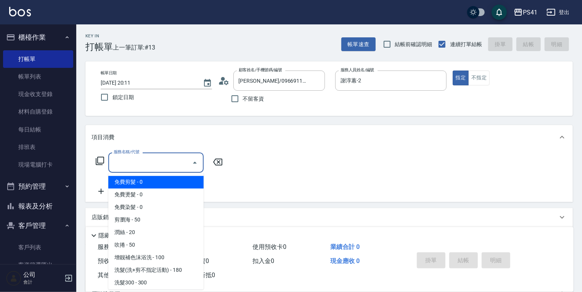
click at [140, 169] on input "服務名稱/代號" at bounding box center [150, 162] width 77 height 13
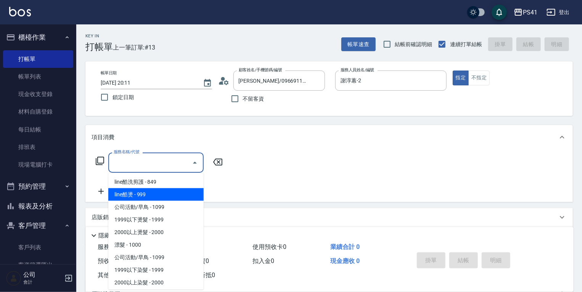
scroll to position [336, 0]
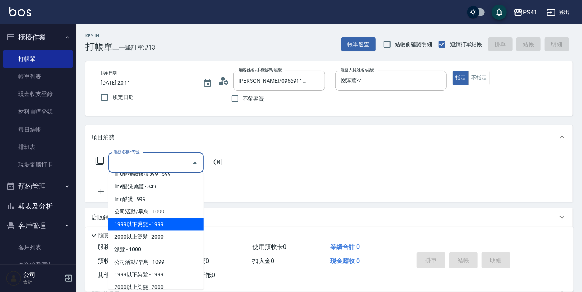
click at [170, 226] on span "1999以下燙髮 - 1999" at bounding box center [155, 224] width 95 height 13
type input "1999以下燙髮(31999)"
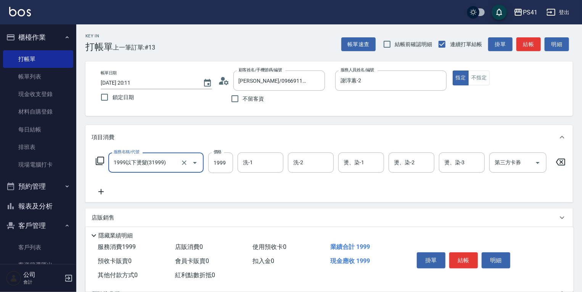
click at [248, 159] on div "洗-1 洗-1" at bounding box center [261, 163] width 46 height 20
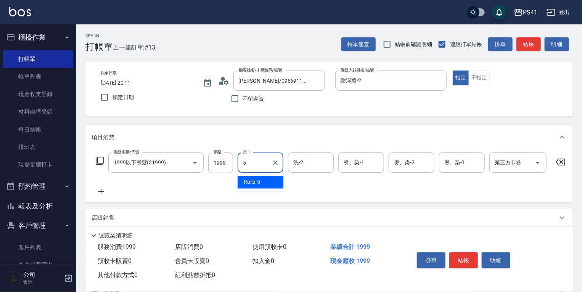
type input "Rolla-5"
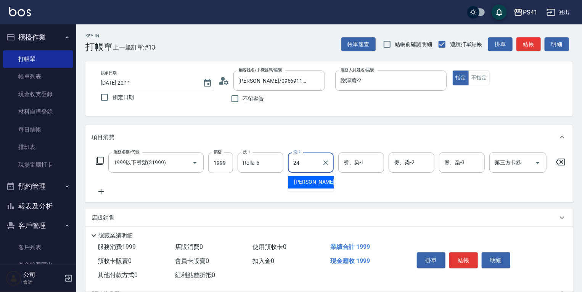
type input "[PERSON_NAME]-24"
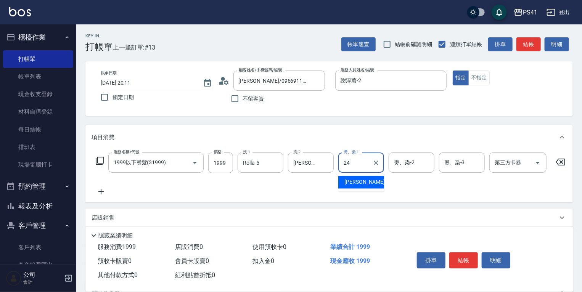
type input "[PERSON_NAME]-24"
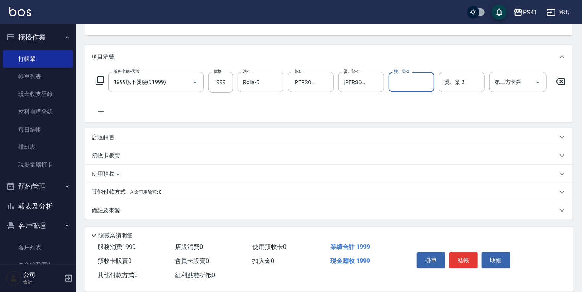
scroll to position [85, 0]
click at [101, 109] on icon at bounding box center [100, 111] width 5 height 5
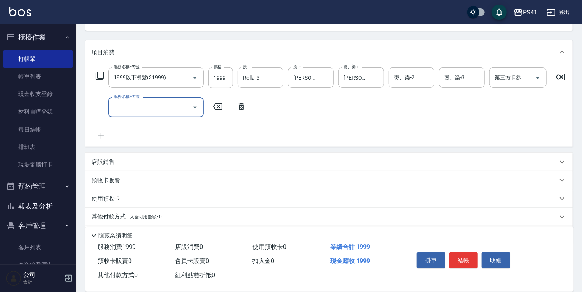
click at [122, 109] on input "服務名稱/代號" at bounding box center [150, 107] width 77 height 13
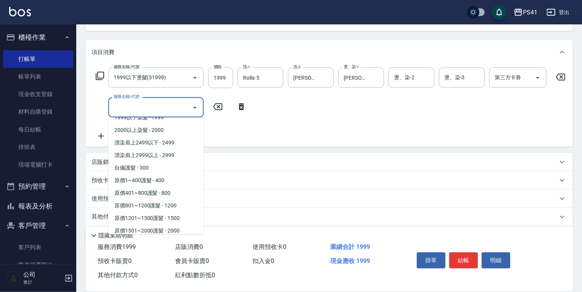
scroll to position [458, 0]
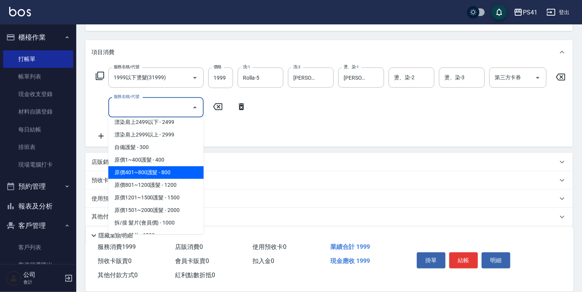
click at [170, 168] on span "原價401~800護髮 - 800" at bounding box center [155, 172] width 95 height 13
type input "原價401~800護髮(50800)"
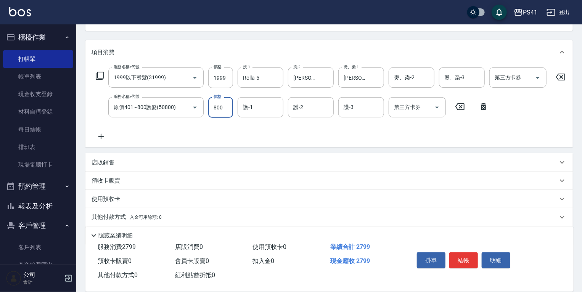
click at [208, 108] on input "800" at bounding box center [220, 107] width 25 height 21
type input "400"
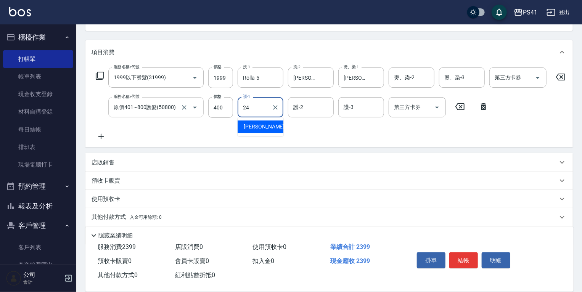
type input "[PERSON_NAME]-24"
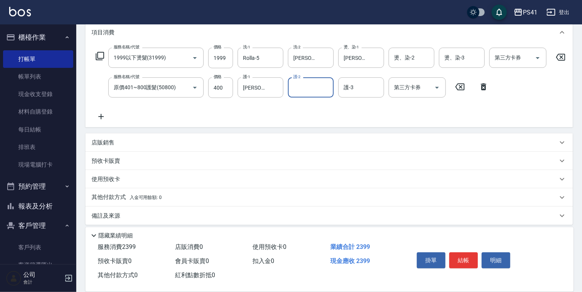
scroll to position [115, 0]
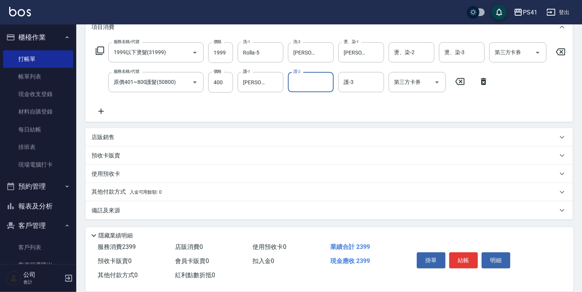
click at [116, 191] on p "其他付款方式 入金可用餘額: 0" at bounding box center [127, 192] width 70 height 8
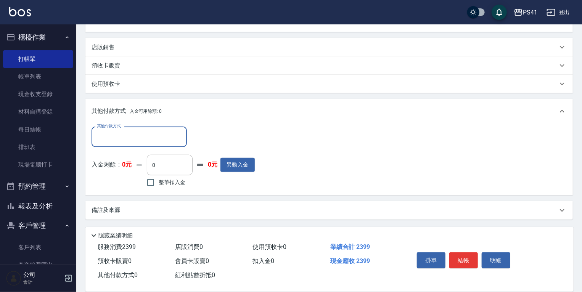
scroll to position [205, 0]
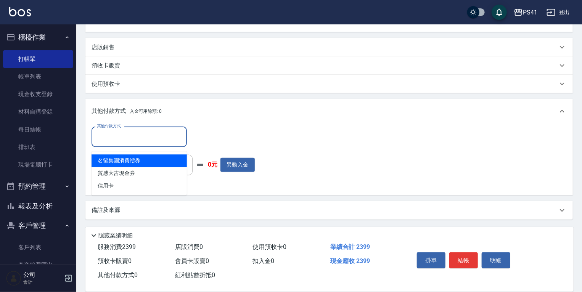
click at [145, 140] on input "其他付款方式" at bounding box center [139, 136] width 89 height 13
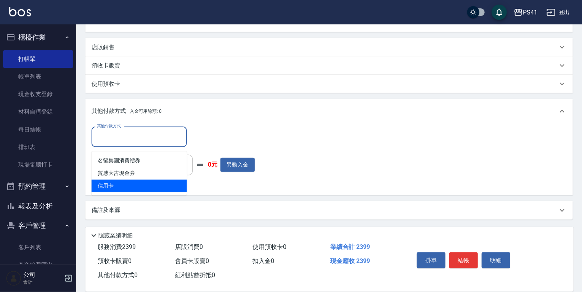
click at [128, 180] on span "信用卡" at bounding box center [139, 186] width 95 height 13
type input "信用卡"
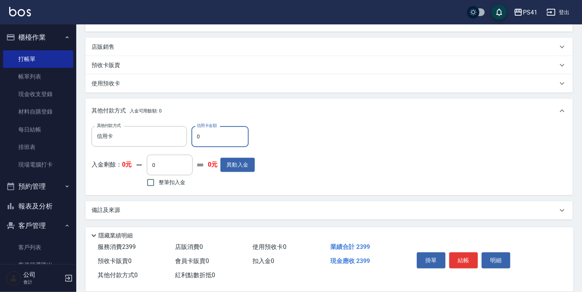
drag, startPoint x: 197, startPoint y: 140, endPoint x: 191, endPoint y: 131, distance: 11.0
click at [182, 140] on div "其他付款方式 信用卡 其他付款方式 信用卡金額 0 信用卡金額" at bounding box center [173, 136] width 163 height 21
type input "2399"
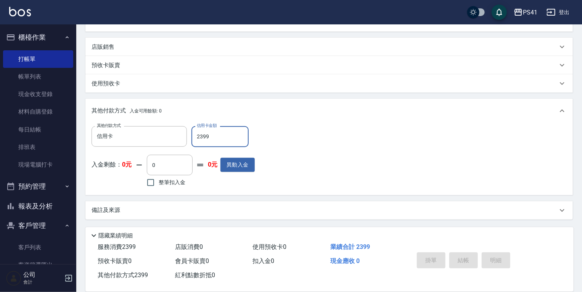
type input "[DATE] 20:13"
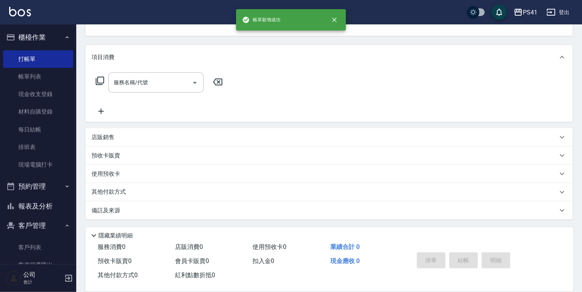
scroll to position [0, 0]
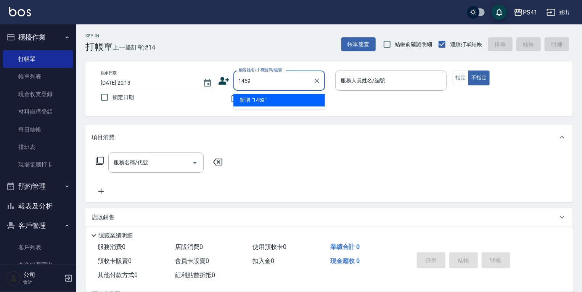
type input "1459"
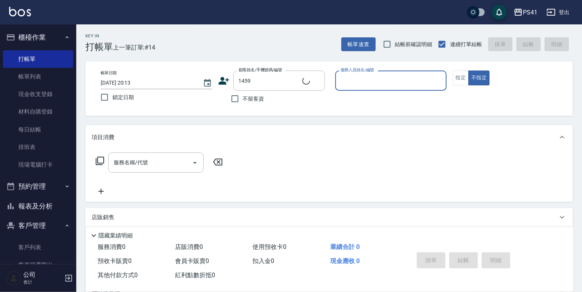
type input "5"
type input "高以容/0909329509/1459"
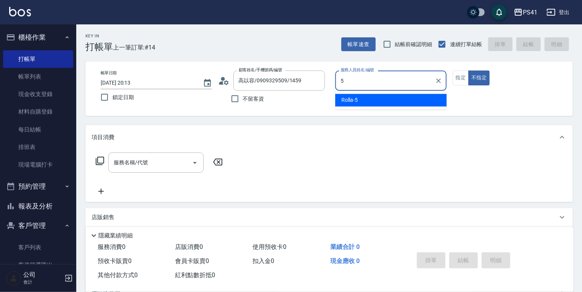
type input "Rolla-5"
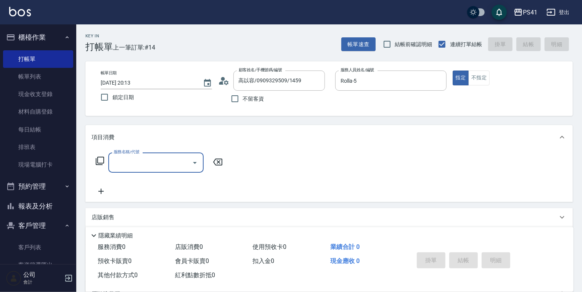
click at [150, 164] on input "服務名稱/代號" at bounding box center [150, 162] width 77 height 13
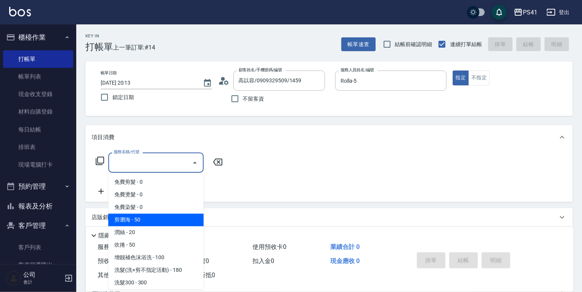
click at [144, 216] on span "剪瀏海 - 50" at bounding box center [155, 220] width 95 height 13
type input "剪瀏海(250)"
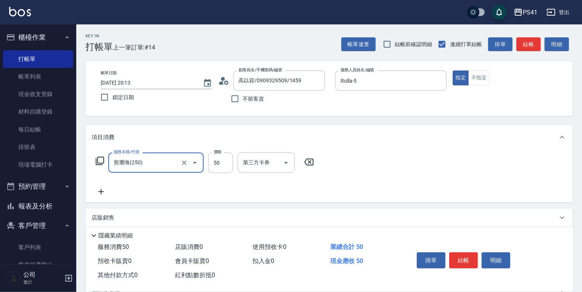
click at [106, 194] on icon at bounding box center [101, 191] width 19 height 9
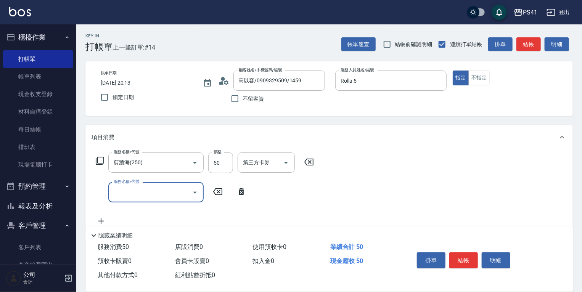
click at [137, 197] on input "服務名稱/代號" at bounding box center [150, 192] width 77 height 13
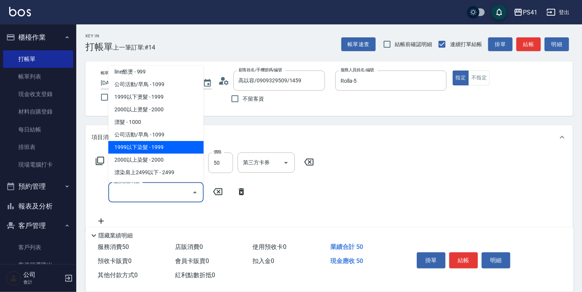
scroll to position [366, 0]
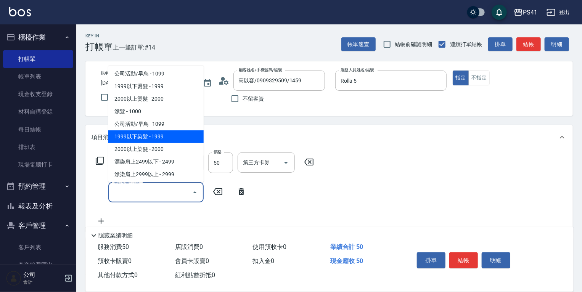
drag, startPoint x: 170, startPoint y: 139, endPoint x: 185, endPoint y: 147, distance: 16.6
click at [171, 139] on span "1999以下染髮 - 1999" at bounding box center [155, 137] width 95 height 13
type input "1999以下染髮(41999)"
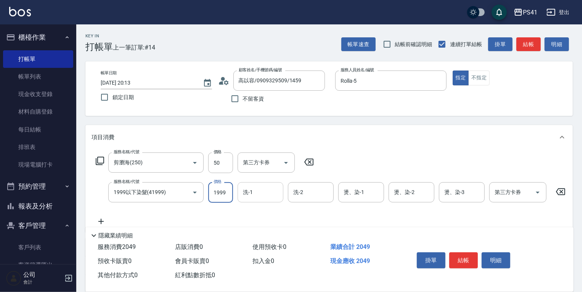
drag, startPoint x: 227, startPoint y: 188, endPoint x: 237, endPoint y: 187, distance: 10.4
click at [227, 189] on input "1999" at bounding box center [220, 192] width 25 height 21
type input "1499"
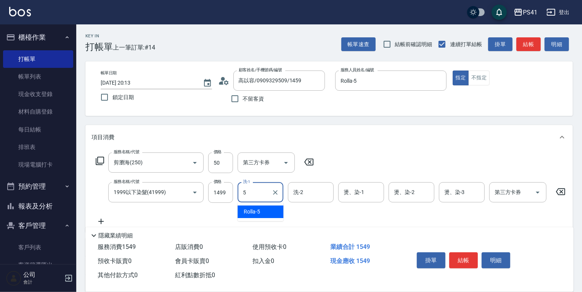
type input "Rolla-5"
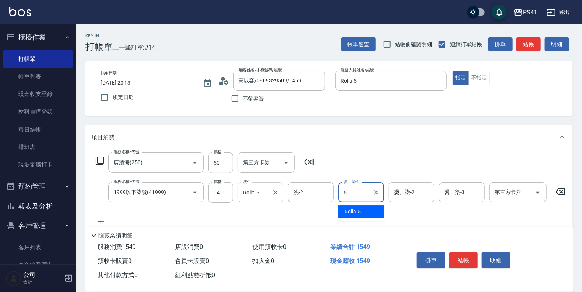
type input "Rolla-5"
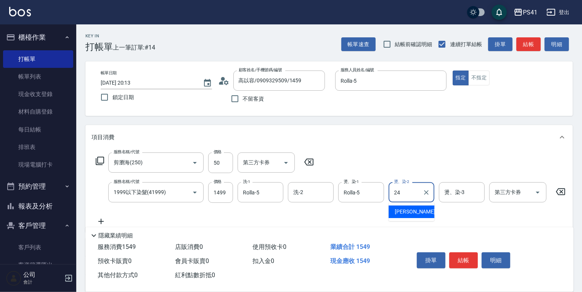
type input "[PERSON_NAME]-24"
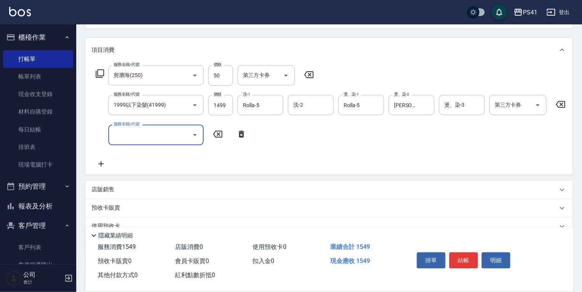
scroll to position [92, 0]
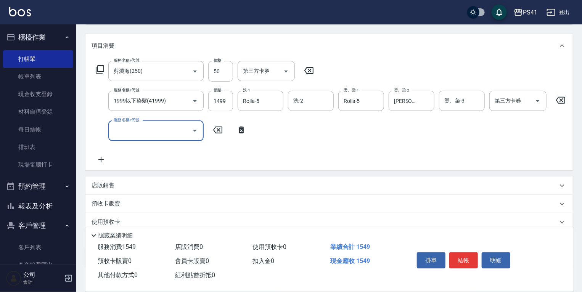
click at [150, 136] on input "服務名稱/代號" at bounding box center [150, 130] width 77 height 13
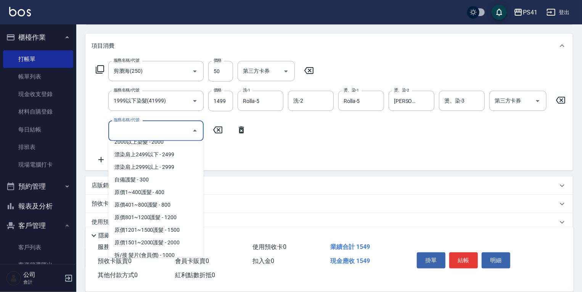
scroll to position [458, 0]
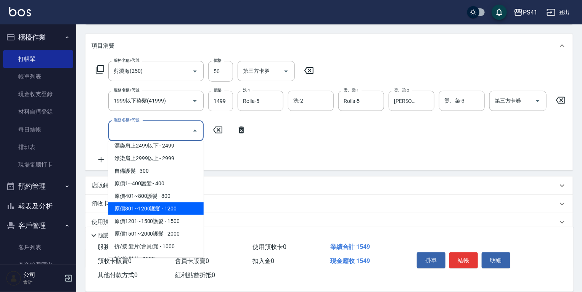
drag, startPoint x: 160, startPoint y: 208, endPoint x: 179, endPoint y: 195, distance: 22.5
click at [161, 208] on span "原價801~1200護髮 - 1200" at bounding box center [155, 209] width 95 height 13
type input "原價801~1200護髮(51200)"
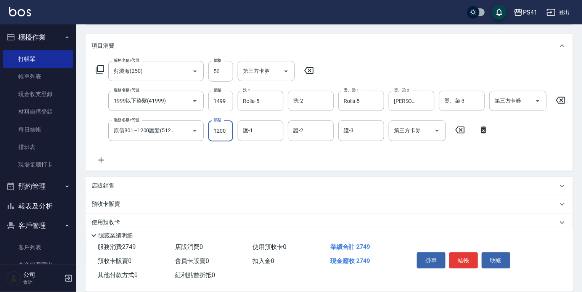
click at [220, 137] on input "1200" at bounding box center [220, 131] width 25 height 21
type input "600"
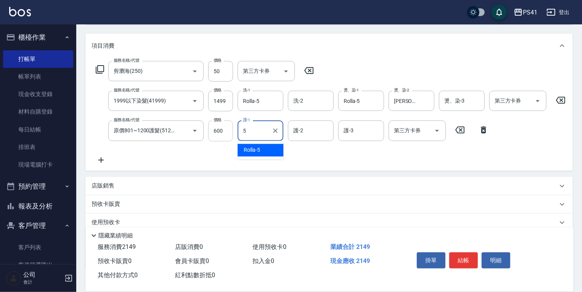
type input "Rolla-5"
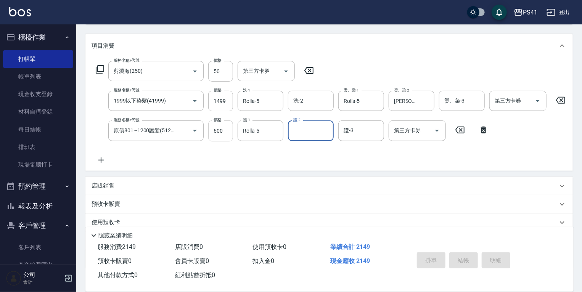
type input "[DATE] 20:27"
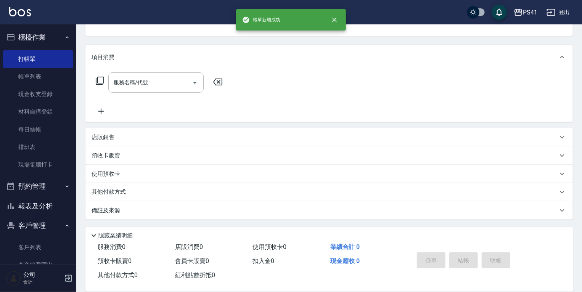
scroll to position [0, 0]
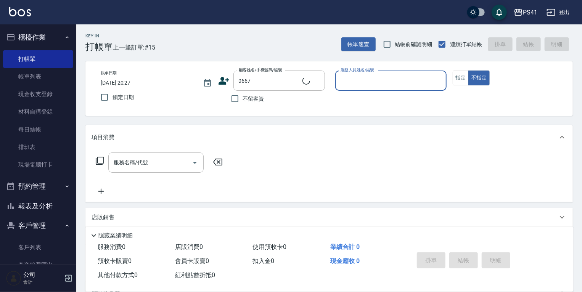
type input "[PERSON_NAME]/0909388110/0667"
type input "[PERSON_NAME]-1"
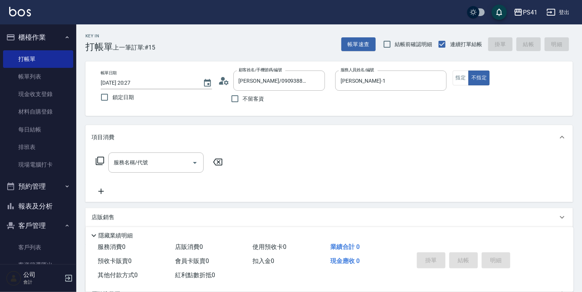
click at [170, 175] on div "服務名稱/代號 服務名稱/代號" at bounding box center [160, 175] width 136 height 44
click at [160, 158] on input "服務名稱/代號" at bounding box center [150, 162] width 77 height 13
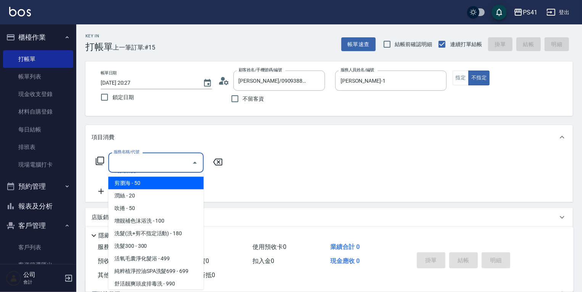
scroll to position [92, 0]
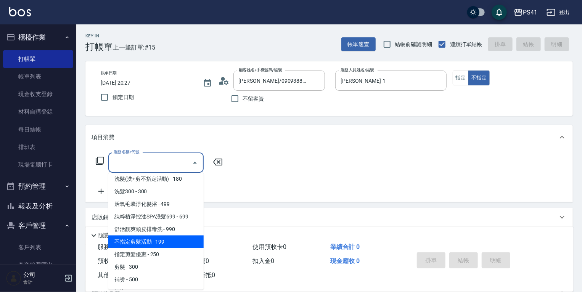
click at [140, 236] on span "不指定剪髮活動 - 199" at bounding box center [155, 242] width 95 height 13
type input "不指定剪髮活動(2199)"
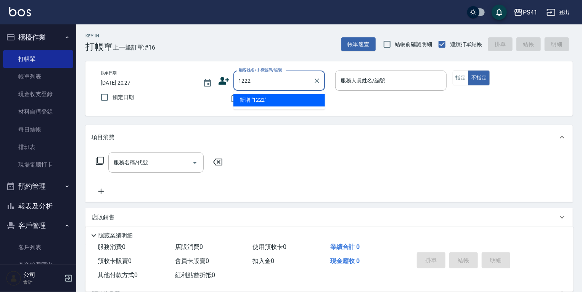
type input "1222"
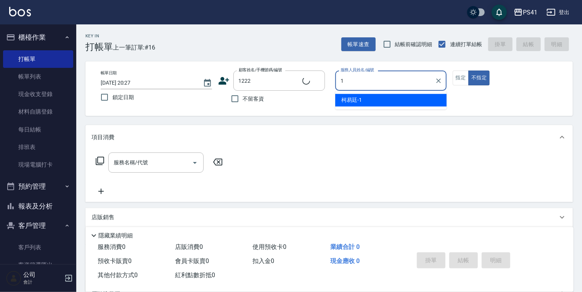
type input "1"
type input "[PERSON_NAME]/0953850808/1222"
type input "[PERSON_NAME]-1"
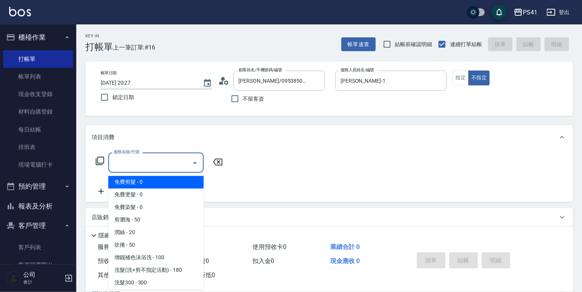
drag, startPoint x: 133, startPoint y: 166, endPoint x: 131, endPoint y: 182, distance: 15.7
click at [133, 166] on input "服務名稱/代號" at bounding box center [150, 162] width 77 height 13
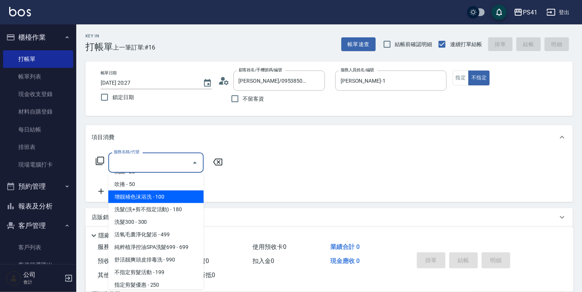
scroll to position [61, 0]
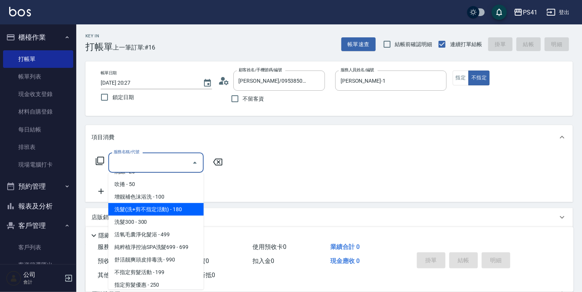
click at [176, 211] on span "洗髮(洗+剪不指定活動) - 180" at bounding box center [155, 209] width 95 height 13
type input "洗髮(洗+剪不指定活動)(1180)"
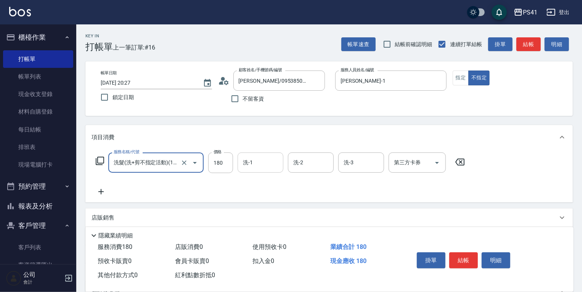
click at [253, 169] on input "洗-1" at bounding box center [260, 162] width 39 height 13
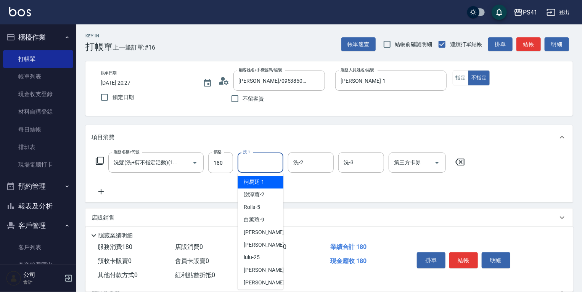
click at [249, 184] on span "[PERSON_NAME]-1" at bounding box center [254, 183] width 21 height 8
type input "[PERSON_NAME]-1"
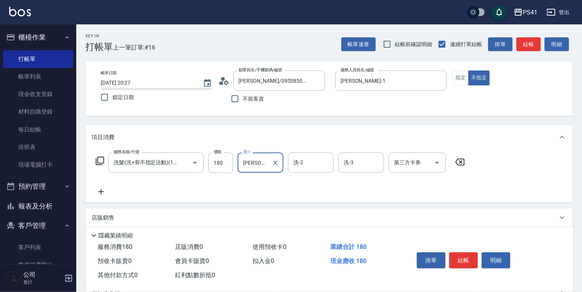
click at [99, 196] on icon at bounding box center [101, 191] width 19 height 9
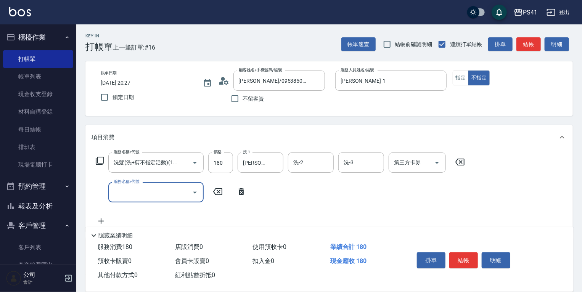
scroll to position [0, 0]
click at [135, 193] on input "服務名稱/代號" at bounding box center [150, 192] width 77 height 13
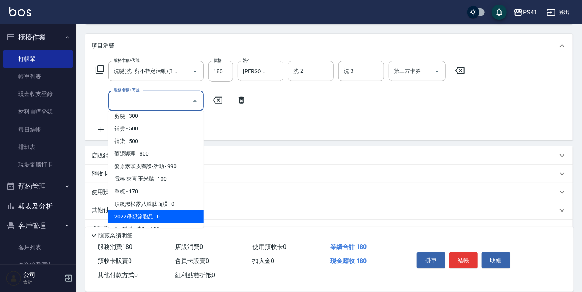
scroll to position [214, 0]
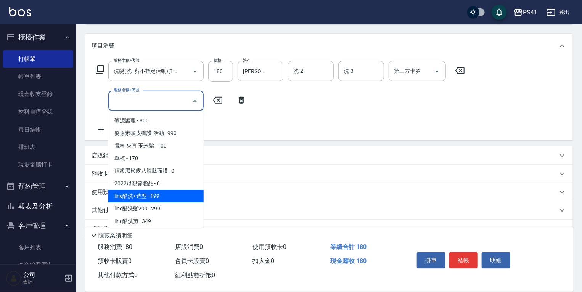
click at [166, 192] on span "line酷洗+造型 - 199" at bounding box center [155, 196] width 95 height 13
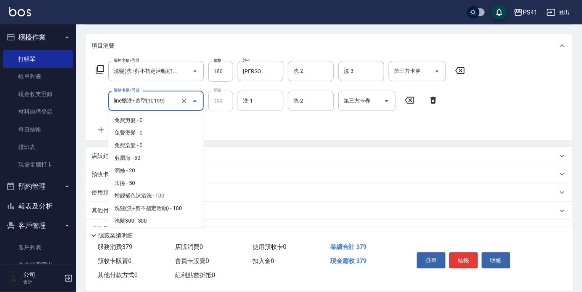
click at [129, 98] on input "line酷洗+造型(10199)" at bounding box center [145, 100] width 67 height 13
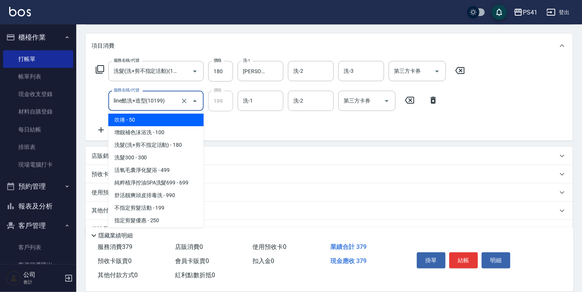
scroll to position [96, 0]
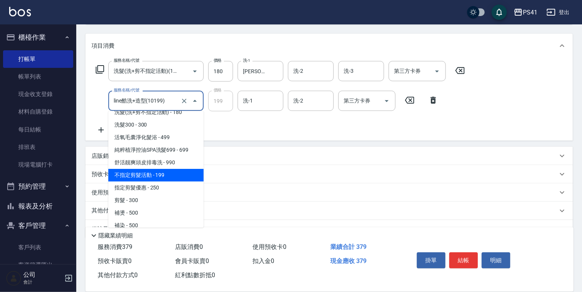
click at [165, 171] on span "不指定剪髮活動 - 199" at bounding box center [155, 175] width 95 height 13
type input "不指定剪髮活動(2199)"
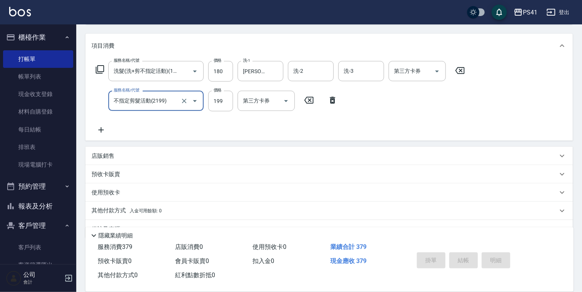
type input "[DATE] 20:28"
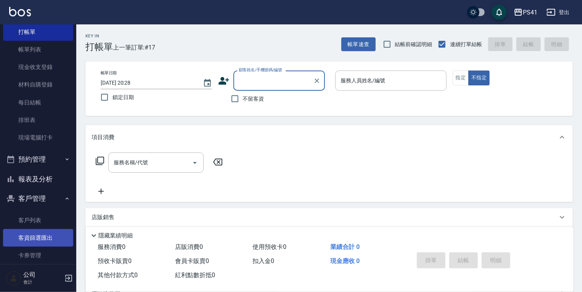
scroll to position [59, 0]
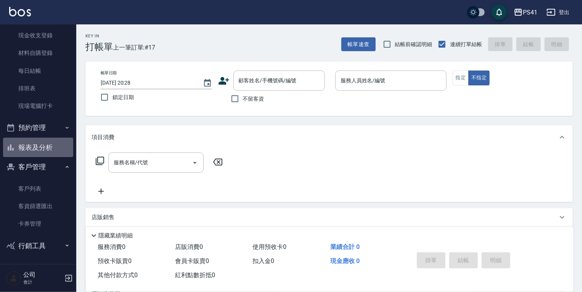
click at [41, 152] on button "報表及分析" at bounding box center [38, 148] width 70 height 20
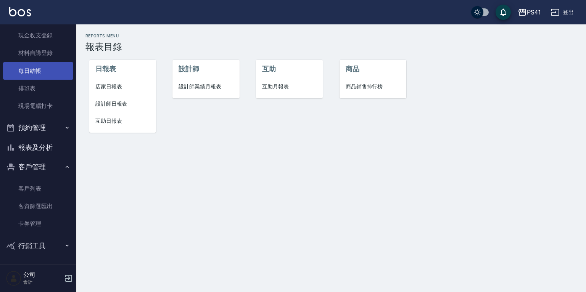
click at [44, 72] on link "每日結帳" at bounding box center [38, 71] width 70 height 18
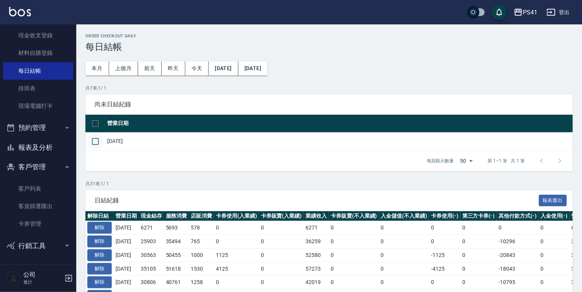
click at [97, 143] on input "checkbox" at bounding box center [95, 142] width 16 height 16
checkbox input "true"
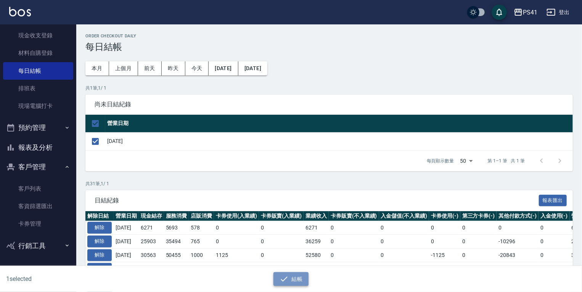
click at [286, 278] on icon "button" at bounding box center [284, 279] width 7 height 5
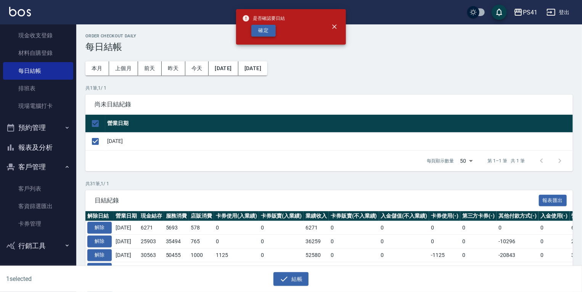
click at [268, 35] on button "確定" at bounding box center [264, 31] width 24 height 12
checkbox input "false"
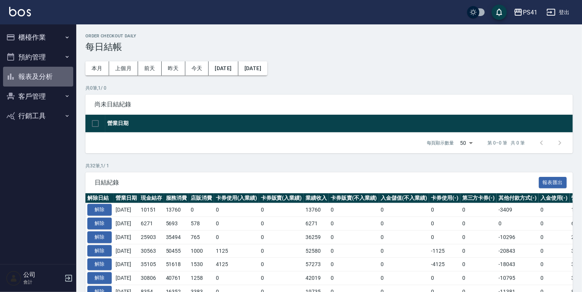
click at [63, 72] on button "報表及分析" at bounding box center [38, 77] width 70 height 20
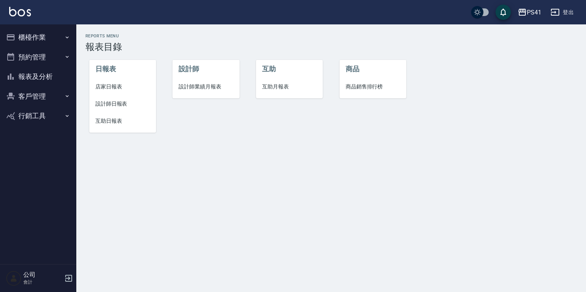
click at [104, 84] on span "店家日報表" at bounding box center [122, 87] width 55 height 8
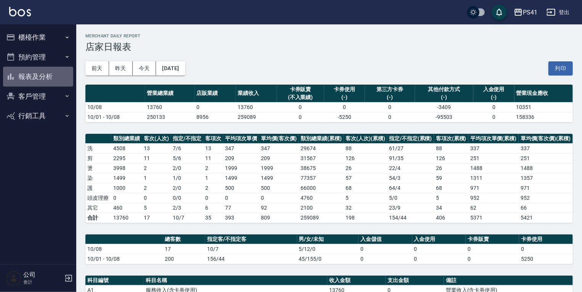
click at [51, 75] on button "報表及分析" at bounding box center [38, 77] width 70 height 20
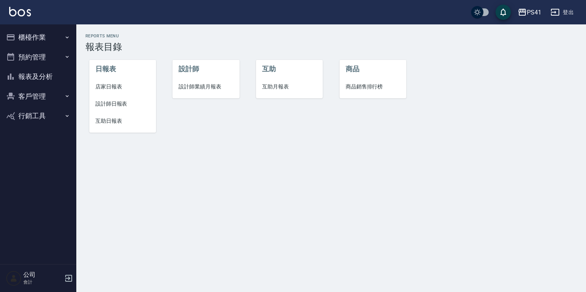
click at [44, 38] on button "櫃檯作業" at bounding box center [38, 37] width 70 height 20
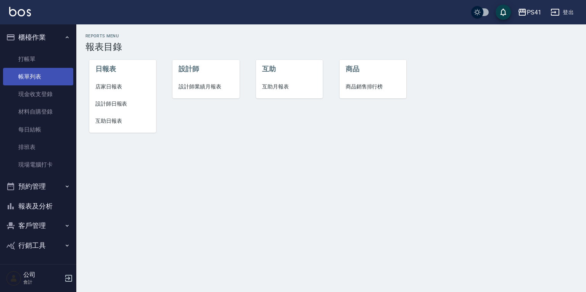
click at [41, 73] on link "帳單列表" at bounding box center [38, 77] width 70 height 18
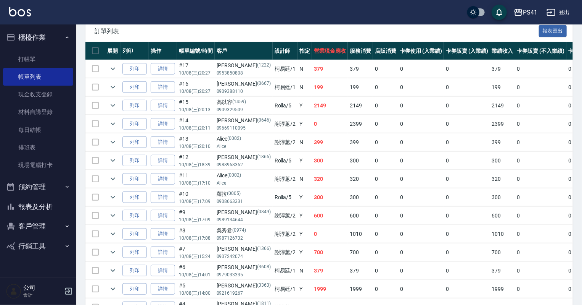
scroll to position [17, 0]
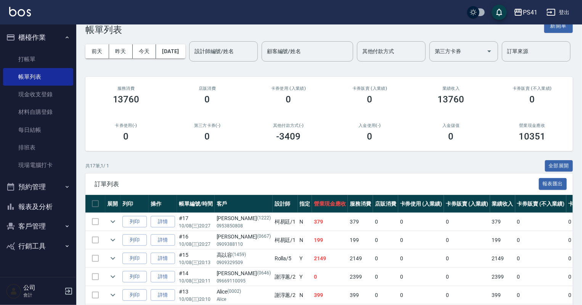
click at [40, 205] on button "報表及分析" at bounding box center [38, 207] width 70 height 20
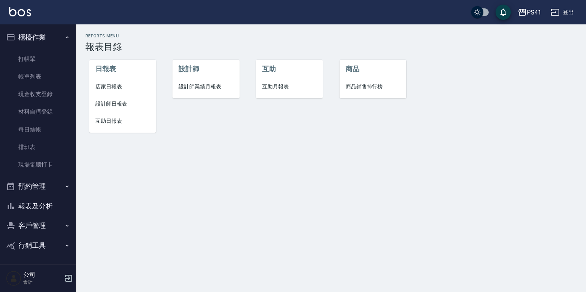
click at [118, 82] on li "店家日報表" at bounding box center [122, 86] width 67 height 17
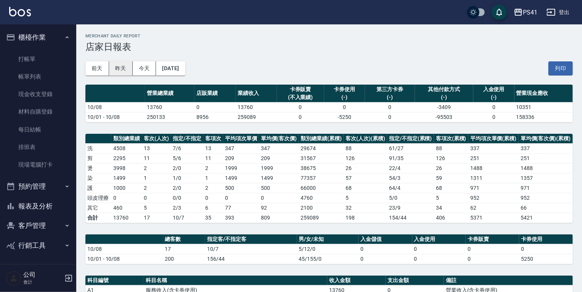
click at [115, 66] on button "昨天" at bounding box center [121, 68] width 24 height 14
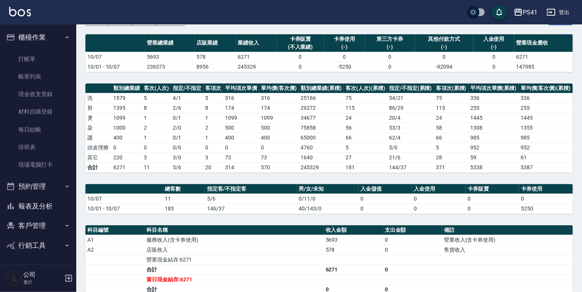
scroll to position [61, 0]
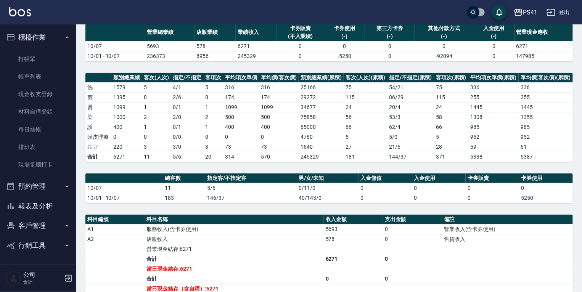
click at [34, 202] on button "報表及分析" at bounding box center [38, 207] width 70 height 20
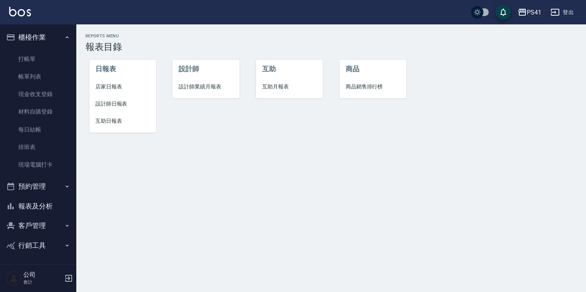
click at [126, 102] on span "設計師日報表" at bounding box center [122, 104] width 55 height 8
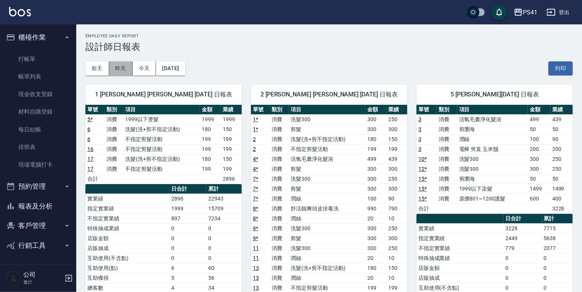
click at [118, 65] on button "昨天" at bounding box center [121, 68] width 24 height 14
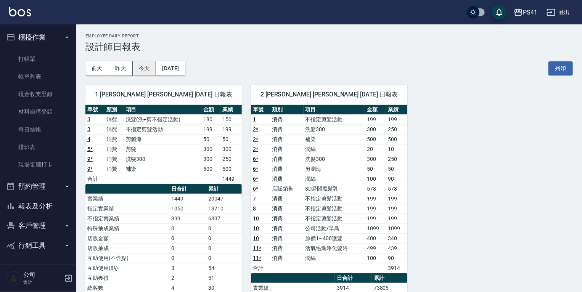
click at [140, 70] on button "今天" at bounding box center [145, 68] width 24 height 14
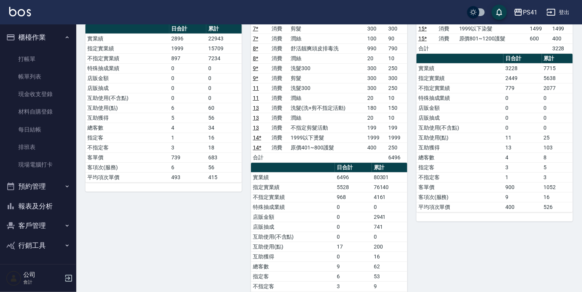
scroll to position [205, 0]
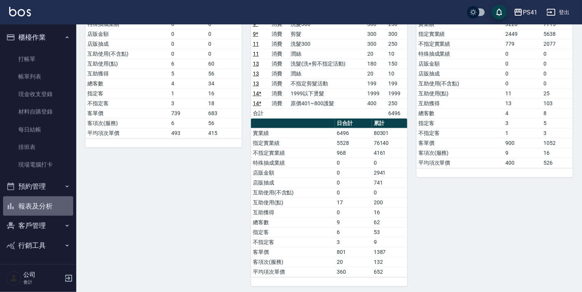
click at [57, 212] on button "報表及分析" at bounding box center [38, 207] width 70 height 20
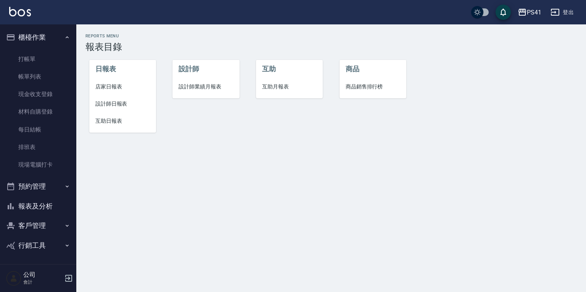
click at [110, 120] on span "互助日報表" at bounding box center [122, 121] width 55 height 8
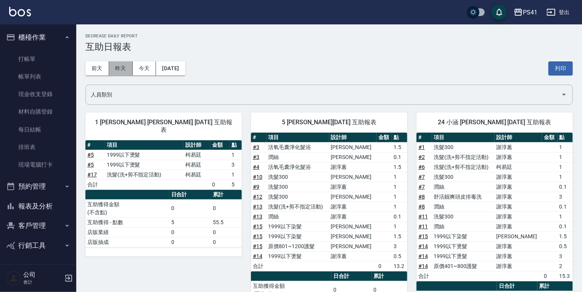
click at [121, 70] on button "昨天" at bounding box center [121, 68] width 24 height 14
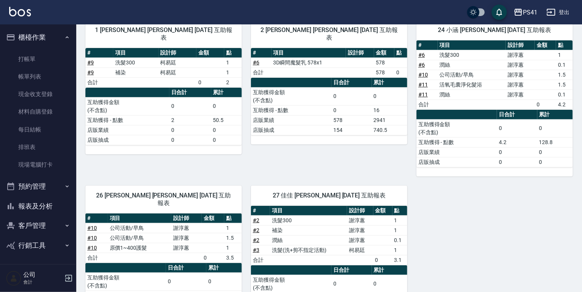
scroll to position [17, 0]
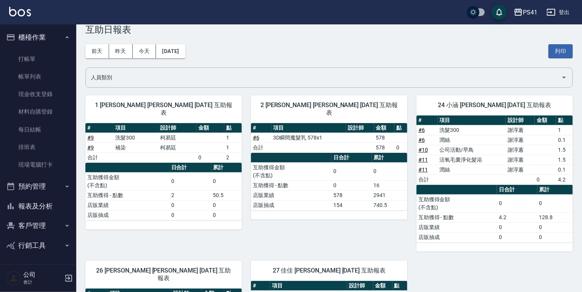
click at [43, 208] on button "報表及分析" at bounding box center [38, 207] width 70 height 20
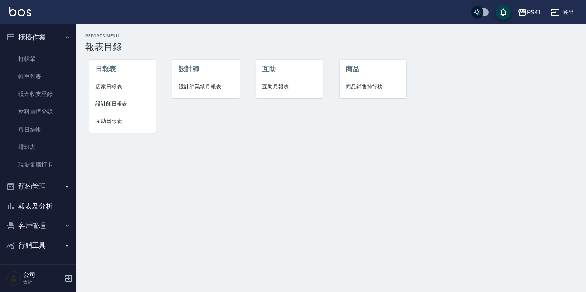
click at [258, 86] on li "互助月報表" at bounding box center [289, 86] width 67 height 17
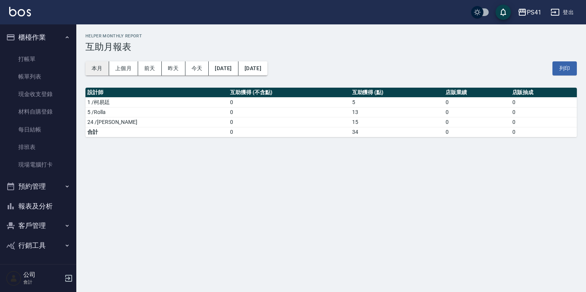
click at [103, 69] on button "本月" at bounding box center [98, 68] width 24 height 14
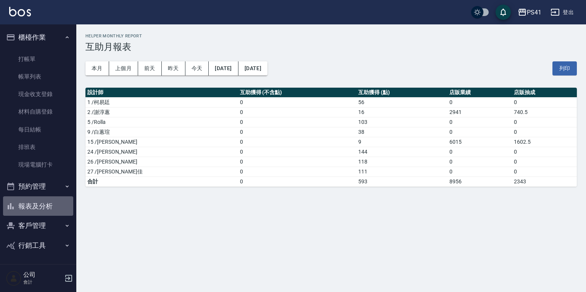
click at [55, 208] on button "報表及分析" at bounding box center [38, 207] width 70 height 20
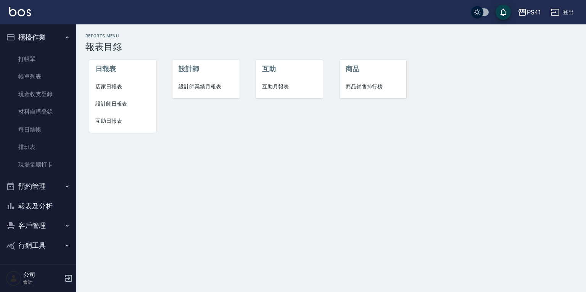
drag, startPoint x: 218, startPoint y: 83, endPoint x: 198, endPoint y: 84, distance: 19.5
click at [217, 84] on span "設計師業績月報表" at bounding box center [206, 87] width 55 height 8
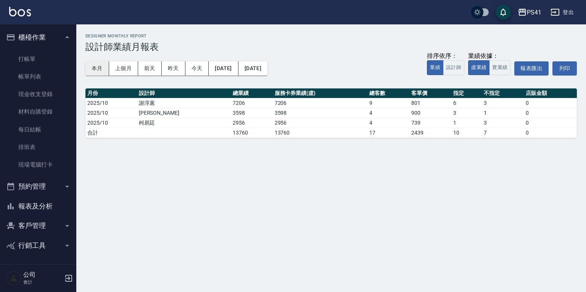
click at [98, 71] on button "本月" at bounding box center [98, 68] width 24 height 14
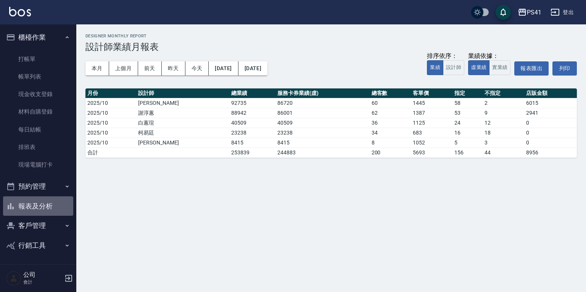
click at [52, 209] on button "報表及分析" at bounding box center [38, 207] width 70 height 20
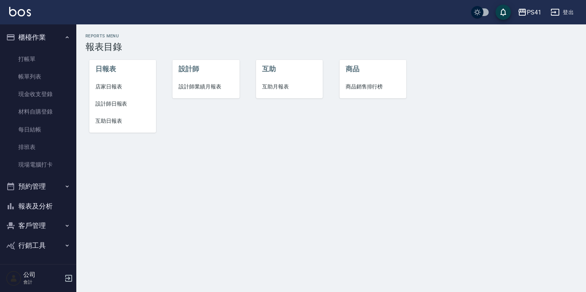
click at [279, 89] on span "互助月報表" at bounding box center [289, 87] width 55 height 8
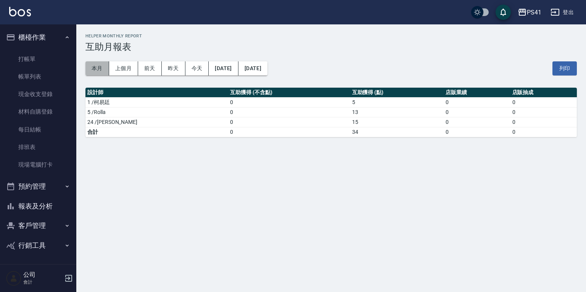
click at [93, 70] on button "本月" at bounding box center [98, 68] width 24 height 14
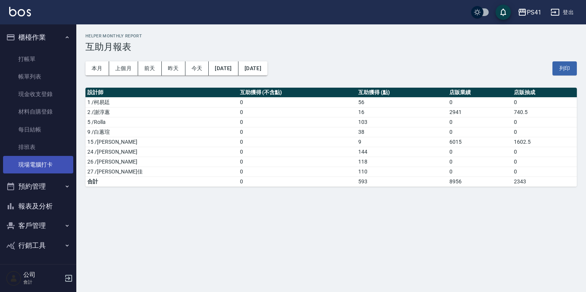
click at [42, 169] on link "現場電腦打卡" at bounding box center [38, 165] width 70 height 18
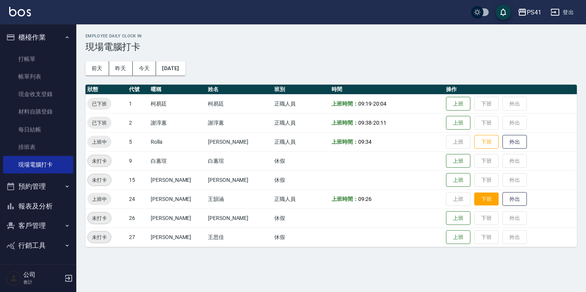
click at [476, 198] on button "下班" at bounding box center [486, 199] width 24 height 13
click at [478, 144] on button "下班" at bounding box center [486, 142] width 24 height 13
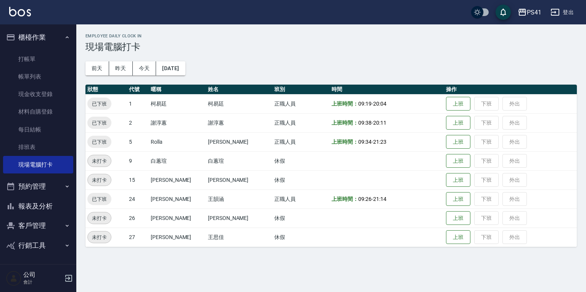
click at [48, 209] on button "報表及分析" at bounding box center [38, 207] width 70 height 20
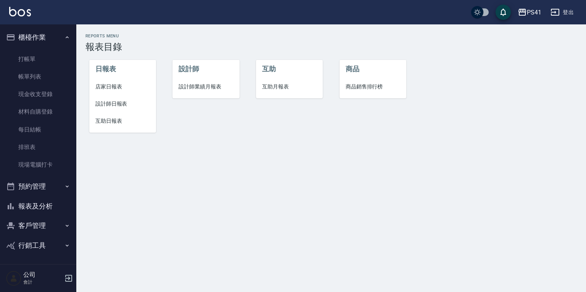
click at [119, 108] on span "設計師日報表" at bounding box center [122, 104] width 55 height 8
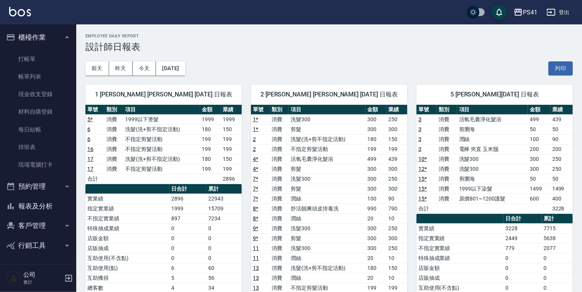
click at [51, 209] on button "報表及分析" at bounding box center [38, 207] width 70 height 20
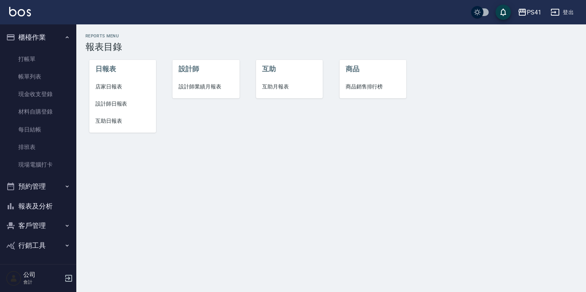
click at [116, 104] on span "設計師日報表" at bounding box center [122, 104] width 55 height 8
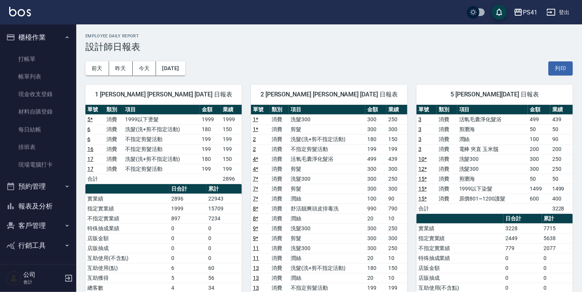
click at [51, 214] on button "報表及分析" at bounding box center [38, 207] width 70 height 20
